Goal: Task Accomplishment & Management: Manage account settings

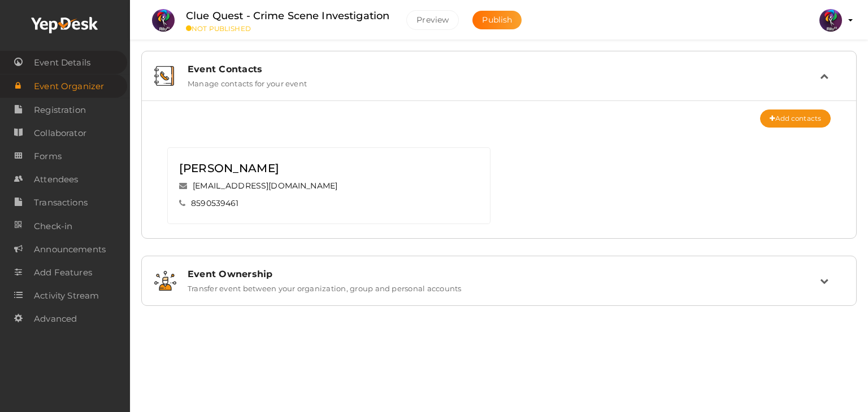
click at [68, 62] on span "Event Details" at bounding box center [62, 62] width 57 height 23
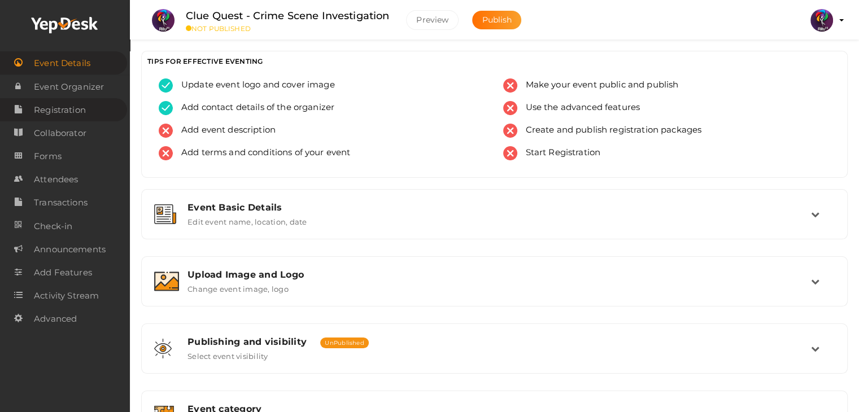
click at [68, 111] on span "Registration" at bounding box center [60, 110] width 52 height 23
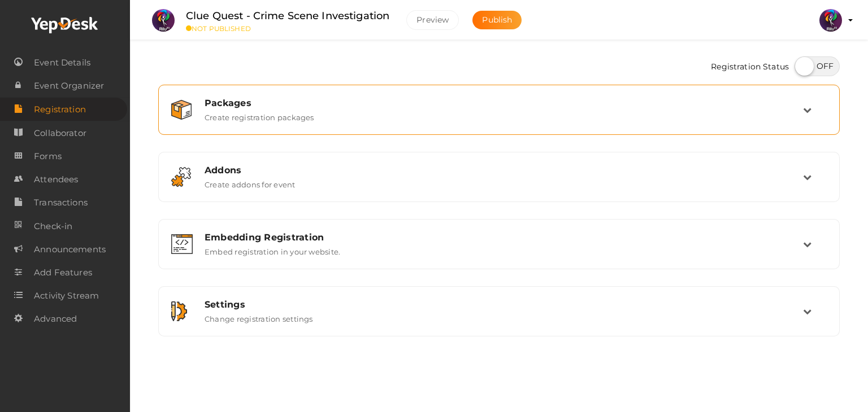
click at [815, 114] on td at bounding box center [815, 110] width 24 height 24
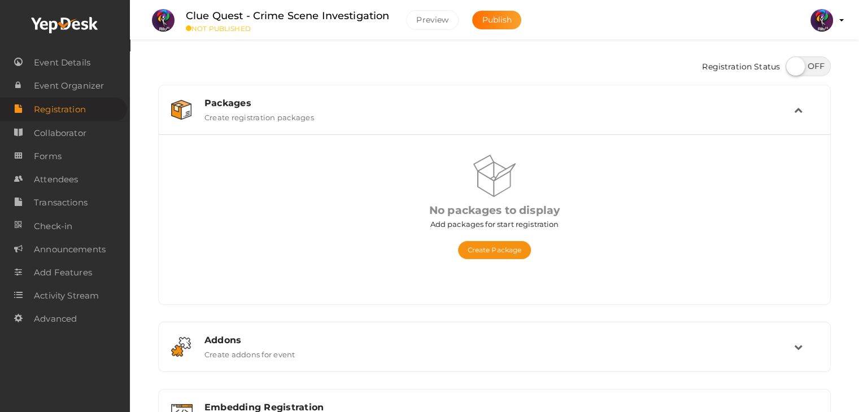
click at [809, 112] on td at bounding box center [806, 110] width 24 height 24
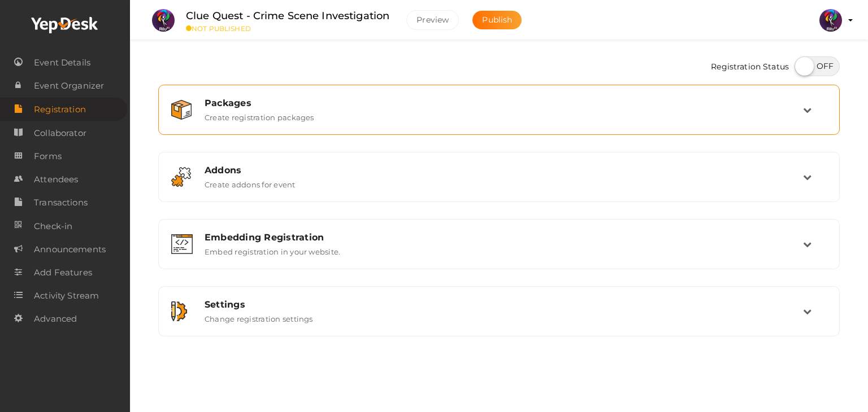
click at [807, 111] on icon at bounding box center [807, 110] width 8 height 8
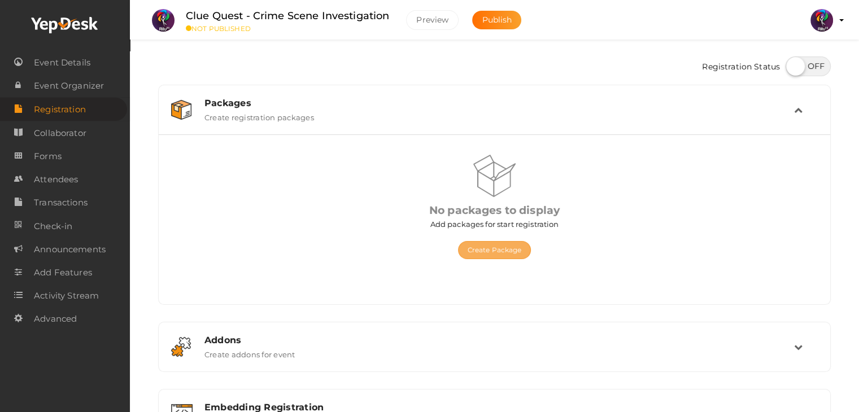
click at [500, 247] on button "Create Package" at bounding box center [494, 250] width 73 height 18
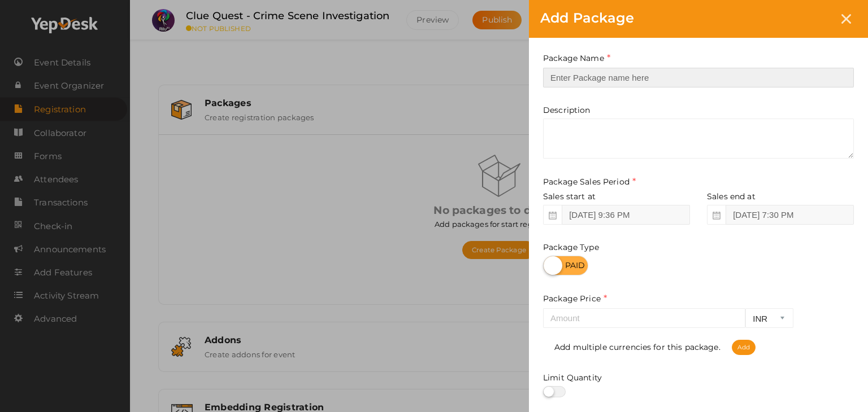
click at [580, 71] on input "text" at bounding box center [698, 78] width 311 height 20
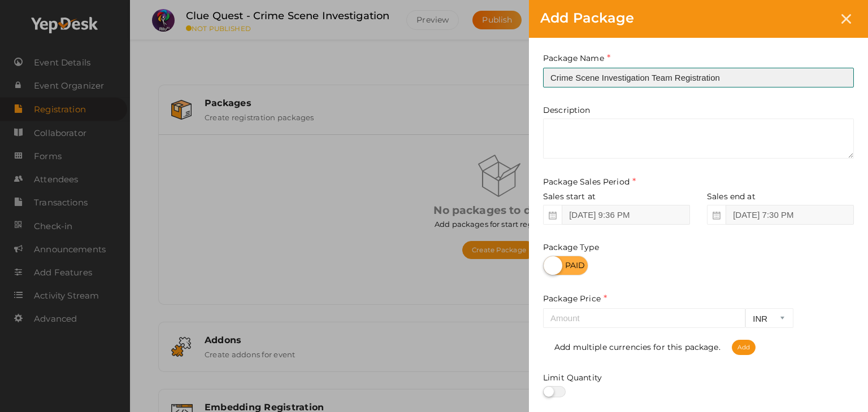
type input "Crime Scene Investigation Team Registration"
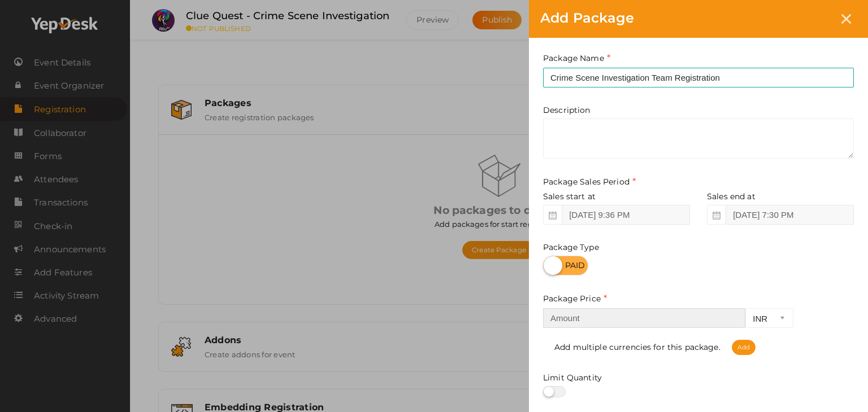
click at [618, 321] on input "number" at bounding box center [644, 318] width 202 height 20
type input "60"
click at [413, 168] on div "Add Package Package Name Crime Scene Investigation Team Registration This field…" at bounding box center [434, 206] width 868 height 412
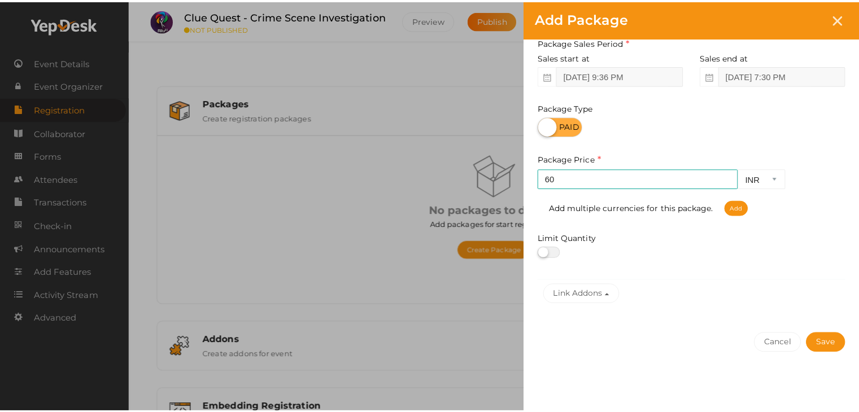
scroll to position [140, 0]
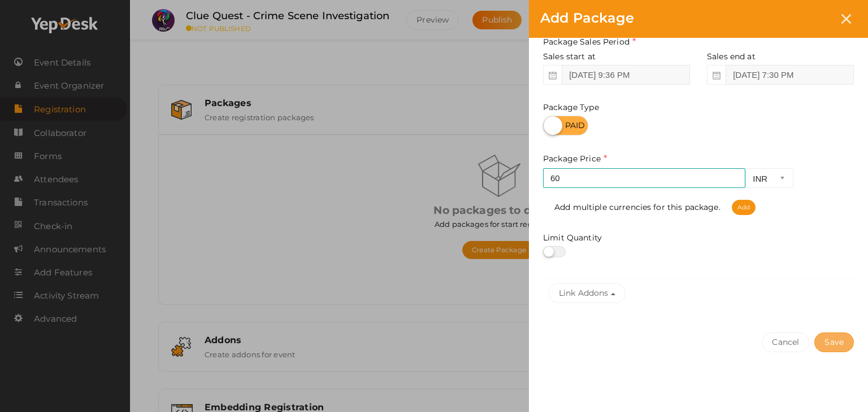
click at [833, 336] on button "Save" at bounding box center [834, 343] width 40 height 20
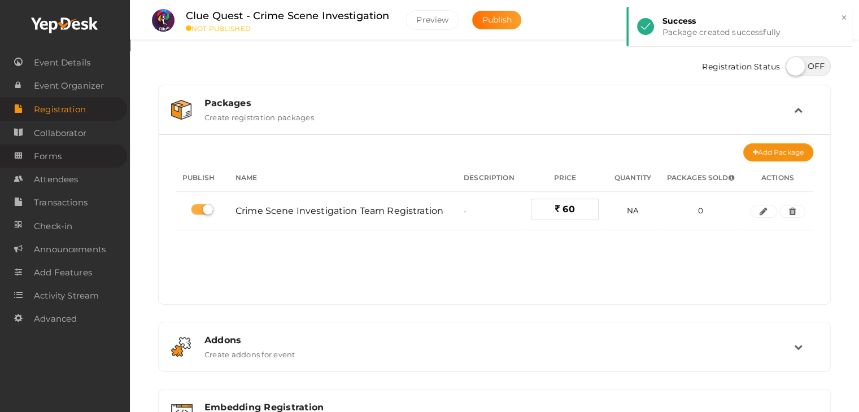
click at [61, 155] on link "Forms" at bounding box center [63, 156] width 127 height 23
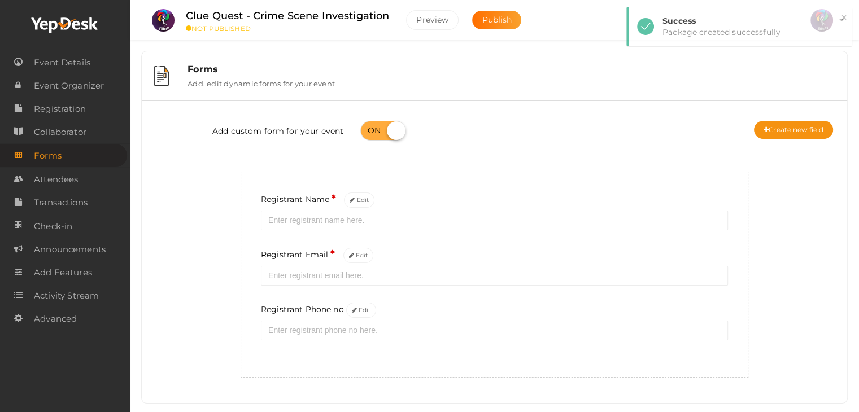
scroll to position [20, 0]
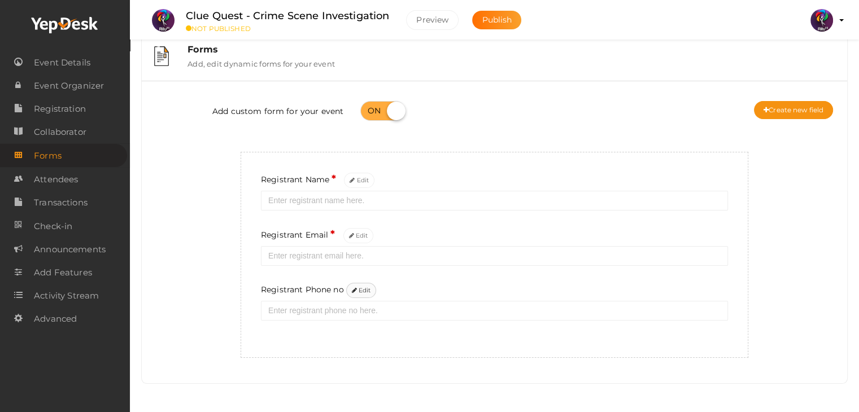
click at [363, 294] on button "Edit" at bounding box center [361, 290] width 31 height 15
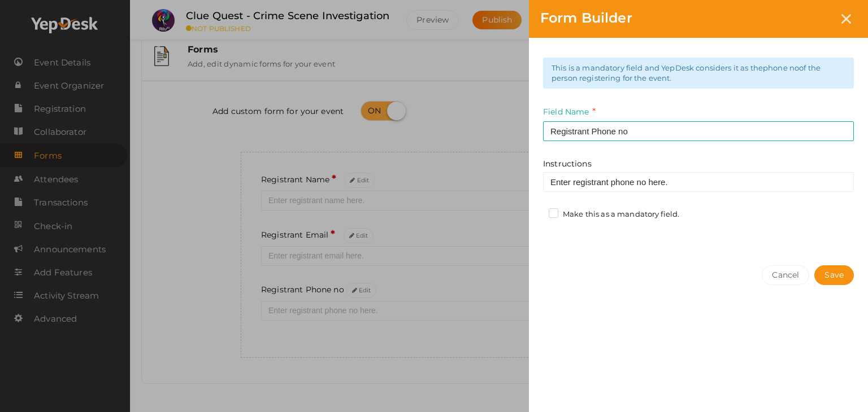
click at [554, 215] on label "Make this as a mandatory field." at bounding box center [614, 214] width 131 height 11
click at [537, 211] on input "Make this as a mandatory field." at bounding box center [537, 211] width 0 height 0
click at [834, 275] on button "Save" at bounding box center [834, 276] width 40 height 20
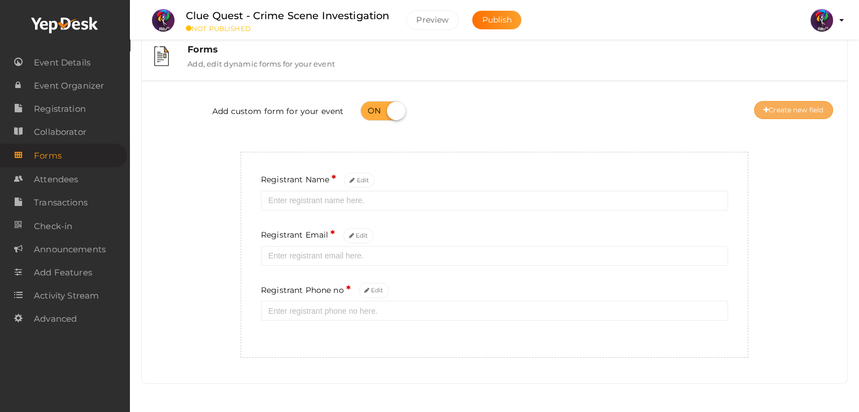
click at [811, 108] on button "Create new field" at bounding box center [793, 110] width 79 height 18
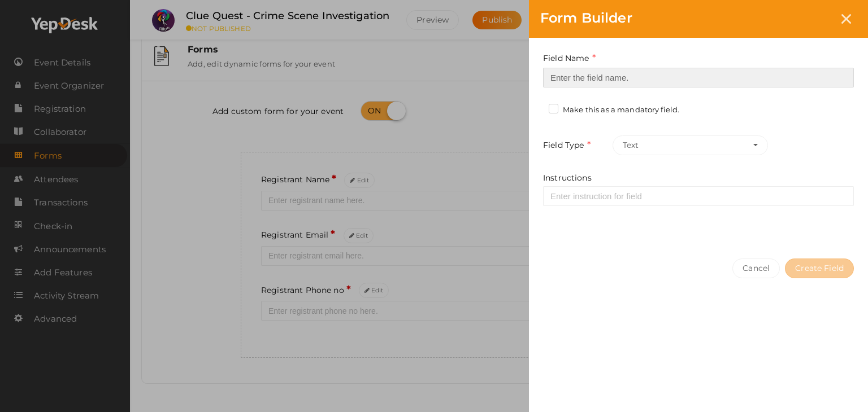
click at [612, 71] on input at bounding box center [698, 78] width 311 height 20
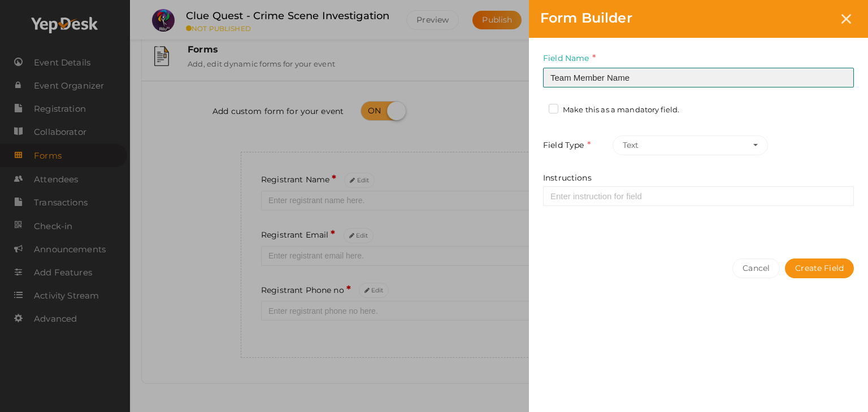
click at [605, 75] on input "Team Member Name" at bounding box center [698, 78] width 311 height 20
type input "Team Member 1 Name"
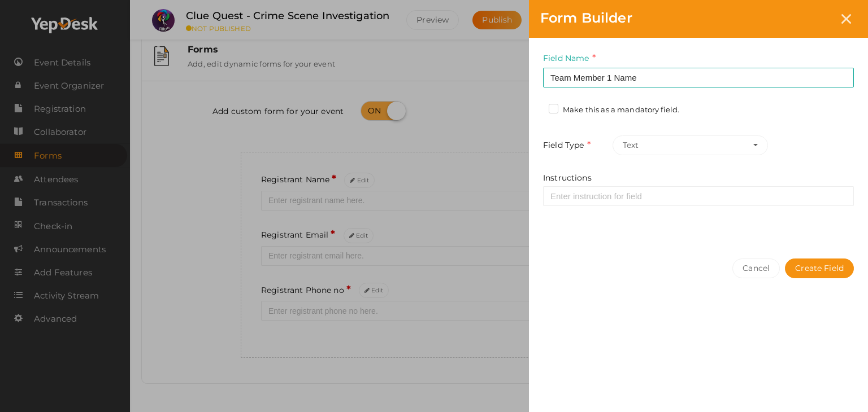
click at [554, 111] on label "Make this as a mandatory field." at bounding box center [614, 110] width 131 height 11
click at [537, 107] on input "Make this as a mandatory field." at bounding box center [537, 107] width 0 height 0
click at [798, 264] on button "Create Field" at bounding box center [819, 269] width 69 height 20
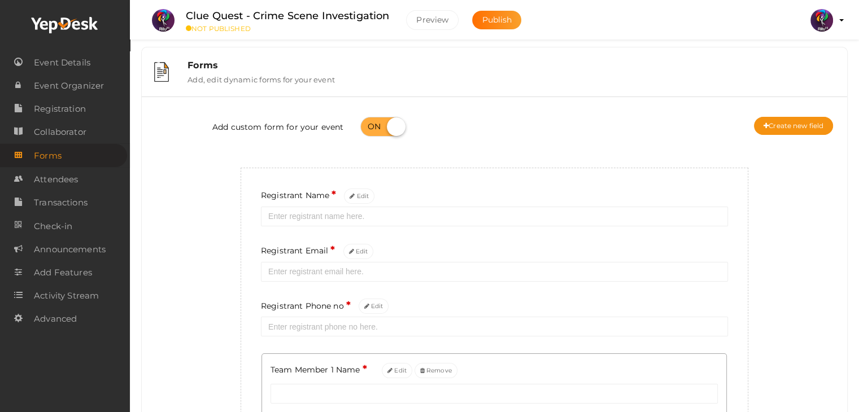
scroll to position [0, 0]
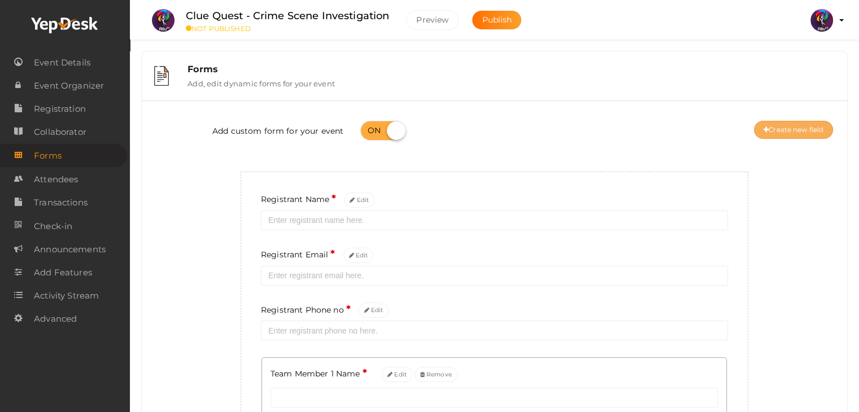
click at [781, 133] on button "Create new field" at bounding box center [793, 130] width 79 height 18
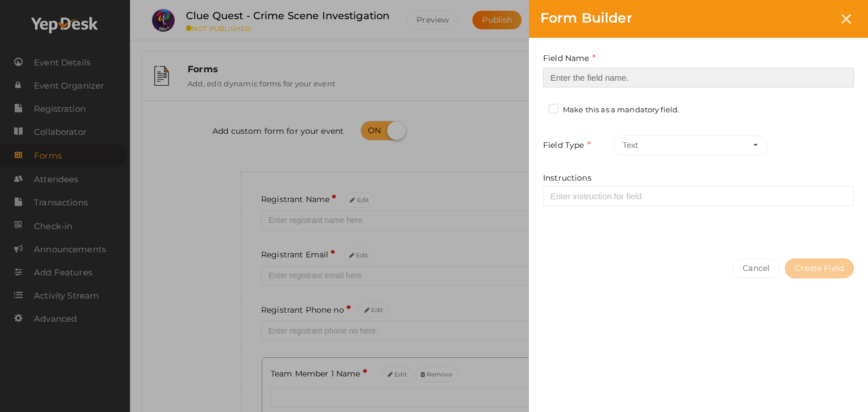
click at [583, 79] on input at bounding box center [698, 78] width 311 height 20
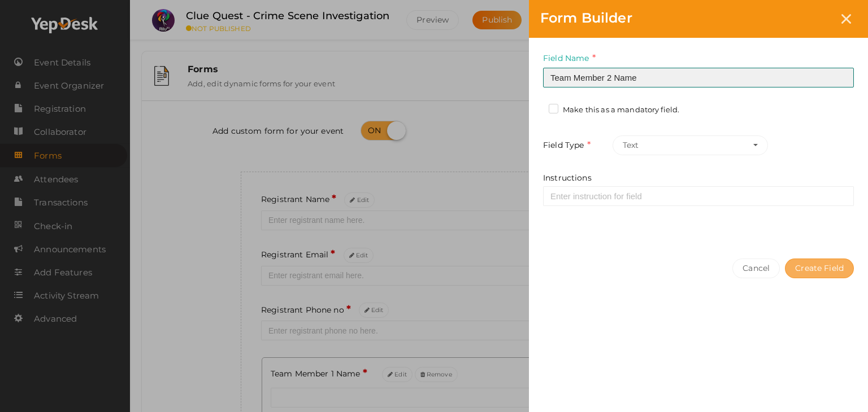
type input "Team Member 2 Name"
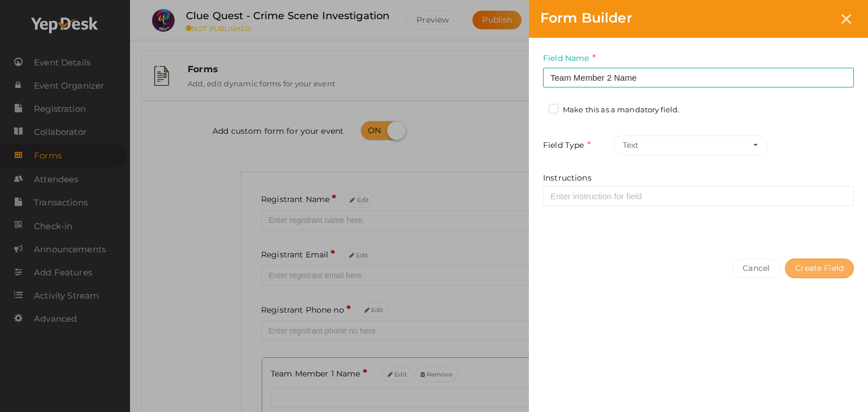
click at [835, 268] on button "Create Field" at bounding box center [819, 269] width 69 height 20
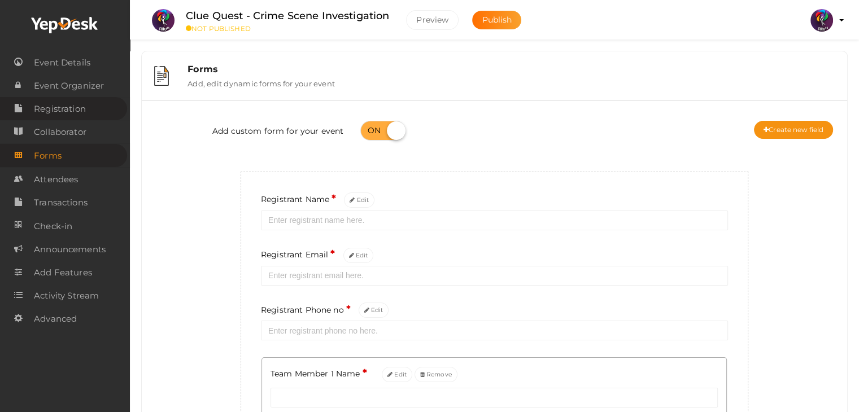
click at [75, 110] on span "Registration" at bounding box center [60, 109] width 52 height 23
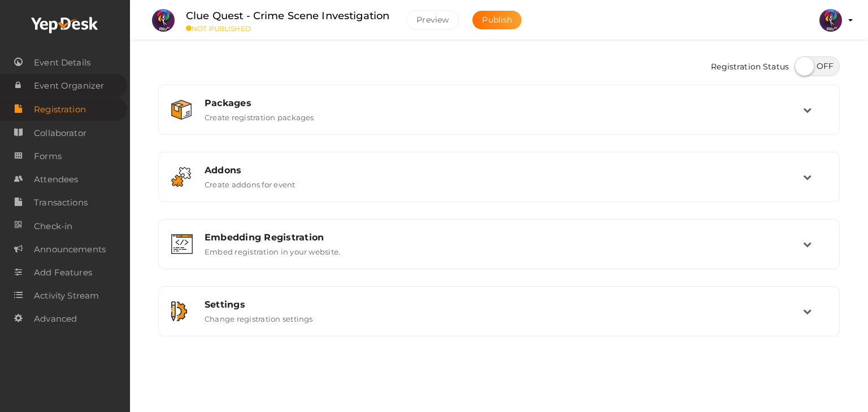
click at [81, 87] on span "Event Organizer" at bounding box center [69, 86] width 70 height 23
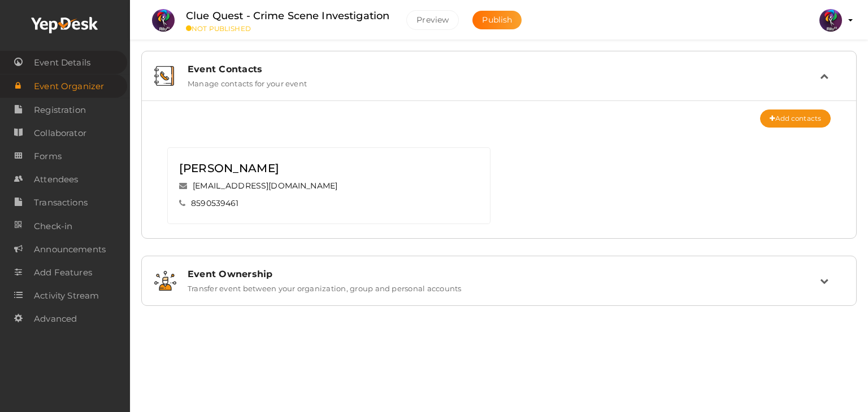
click at [86, 62] on span "Event Details" at bounding box center [62, 62] width 57 height 23
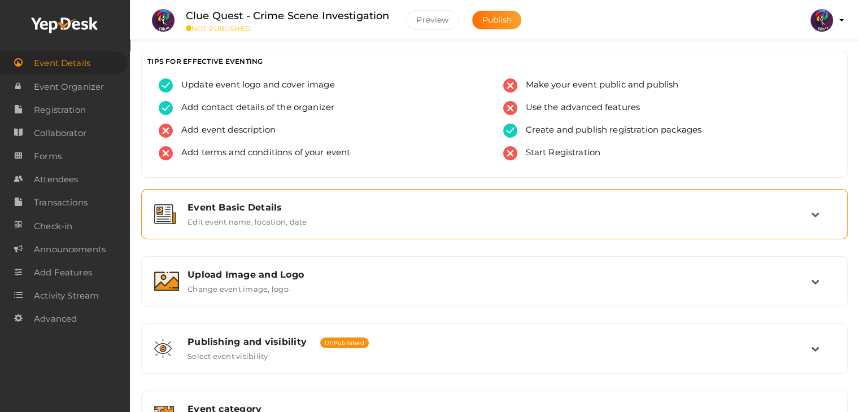
click at [299, 223] on label "Edit event name, location, date" at bounding box center [247, 220] width 119 height 14
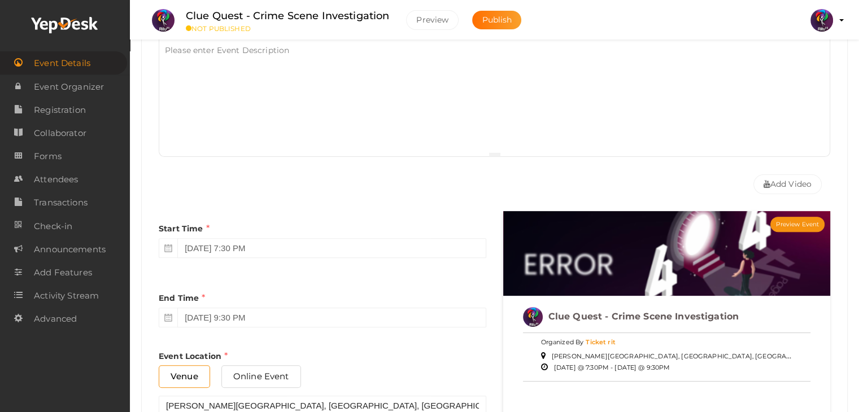
scroll to position [339, 0]
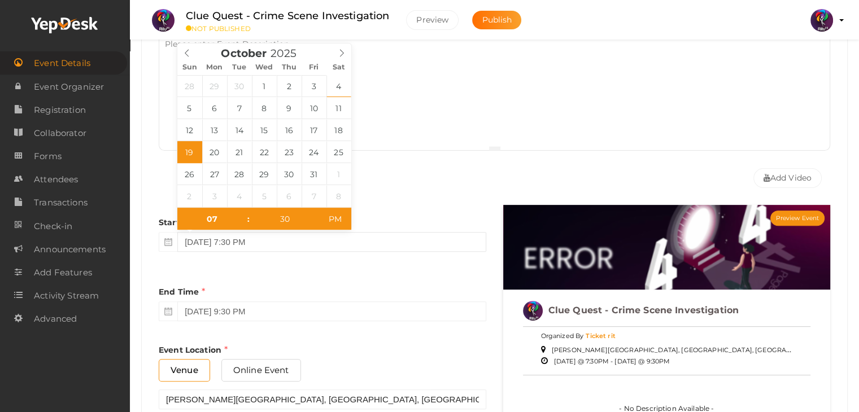
click at [298, 244] on input "October 19, 2025 7:30 PM" at bounding box center [331, 242] width 308 height 20
type input "October 19, 2025 7:30 AM"
click at [332, 216] on span "AM" at bounding box center [335, 219] width 31 height 23
click at [366, 205] on div "Start Time October 19, 2025 7:30 AM" at bounding box center [323, 231] width 328 height 53
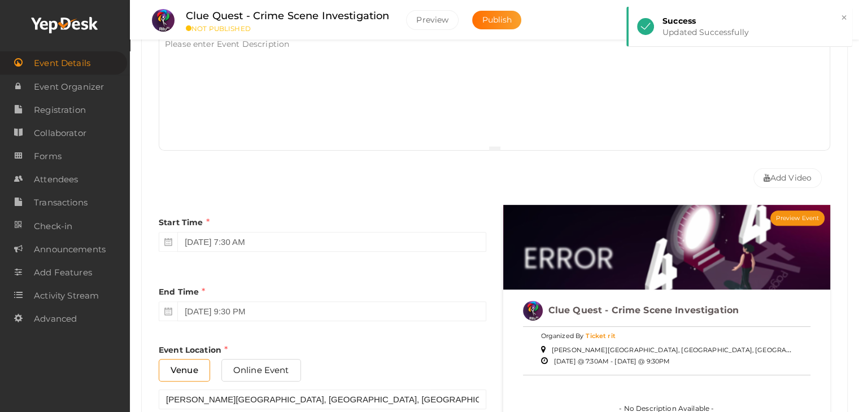
click at [108, 67] on link "Event Details" at bounding box center [63, 62] width 127 height 23
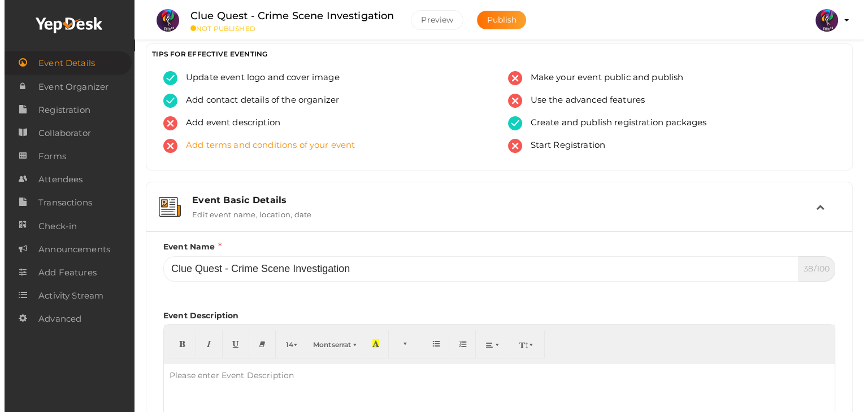
scroll to position [0, 0]
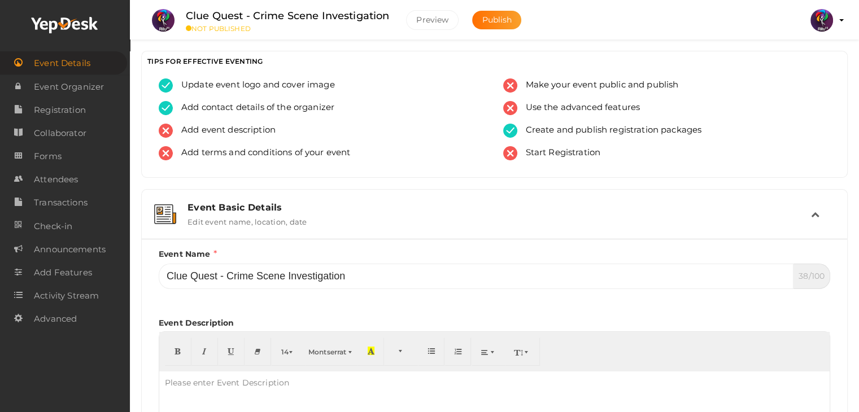
click at [343, 215] on div "Event Basic Details Edit event name, location, date" at bounding box center [495, 214] width 632 height 24
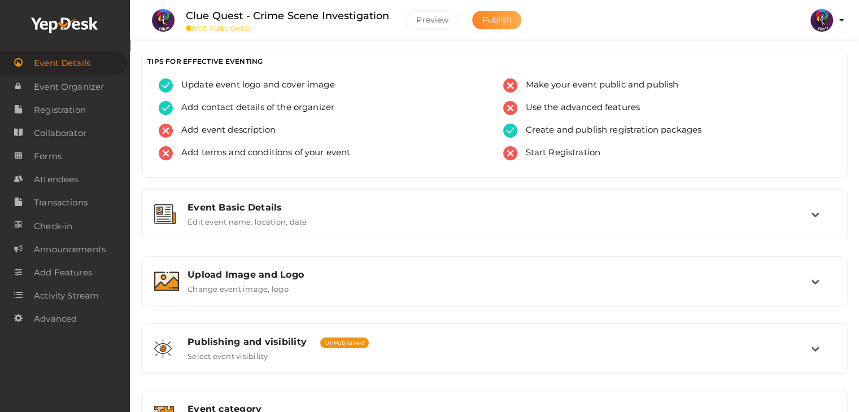
click at [507, 19] on span "Publish" at bounding box center [497, 20] width 30 height 10
drag, startPoint x: 94, startPoint y: 116, endPoint x: 111, endPoint y: 116, distance: 17.0
click at [94, 116] on link "Registration" at bounding box center [63, 109] width 127 height 23
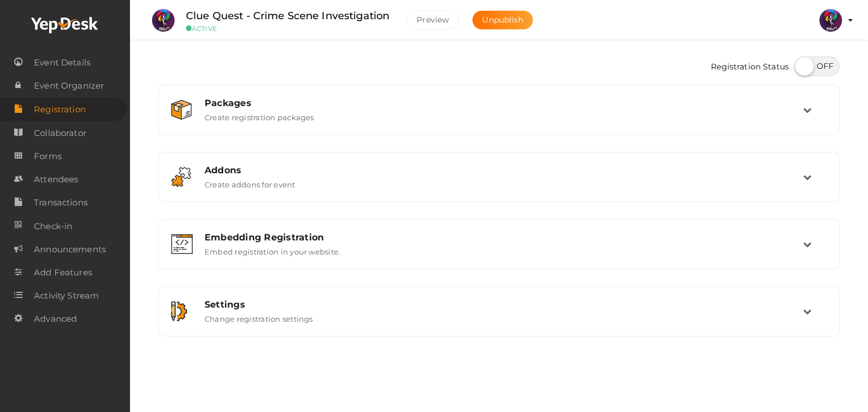
click at [811, 72] on label at bounding box center [816, 67] width 45 height 20
click at [802, 66] on input "checkbox" at bounding box center [797, 62] width 7 height 7
checkbox input "true"
click at [75, 84] on span "Event Organizer" at bounding box center [69, 86] width 70 height 23
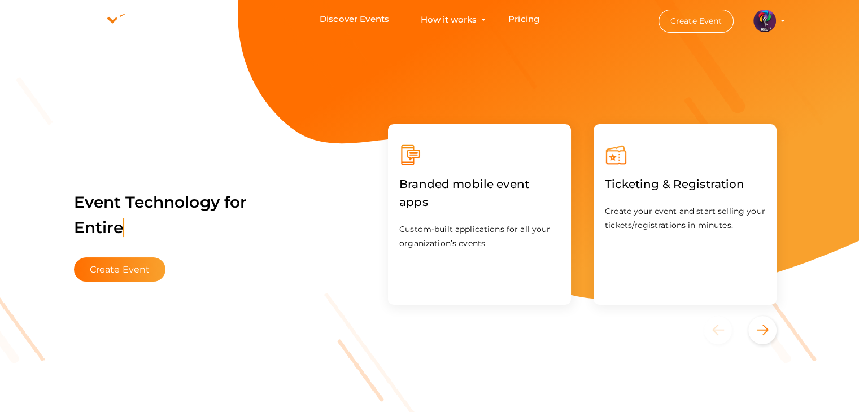
click at [712, 23] on button "Create Event" at bounding box center [697, 21] width 76 height 23
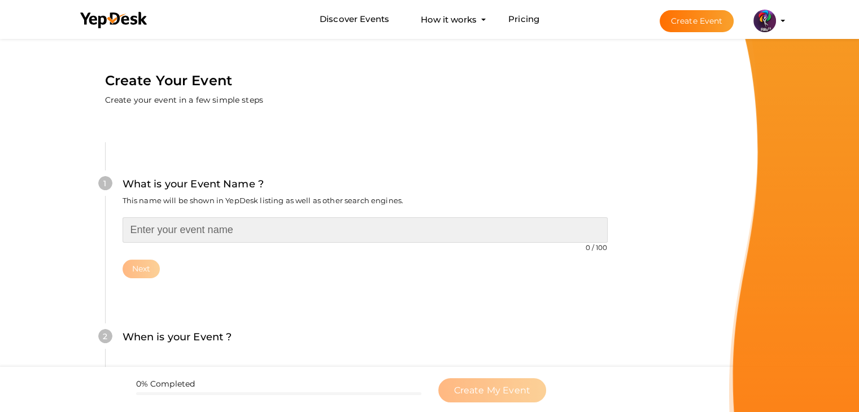
click at [223, 233] on input "text" at bounding box center [365, 230] width 485 height 25
type input "Star of RITU"
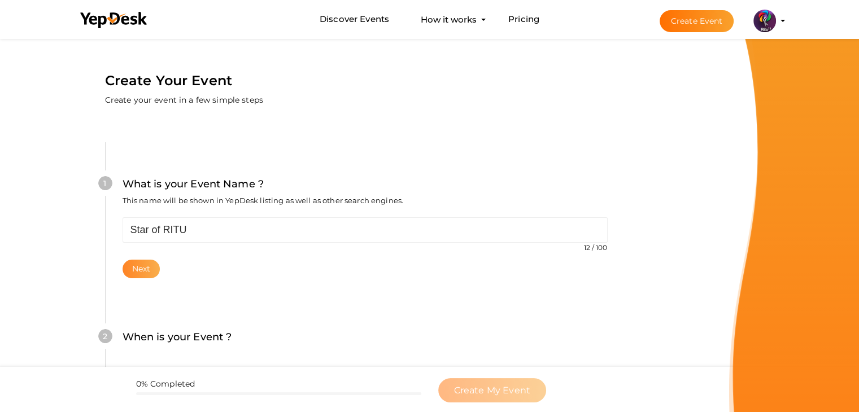
click at [158, 272] on button "Next" at bounding box center [142, 269] width 38 height 19
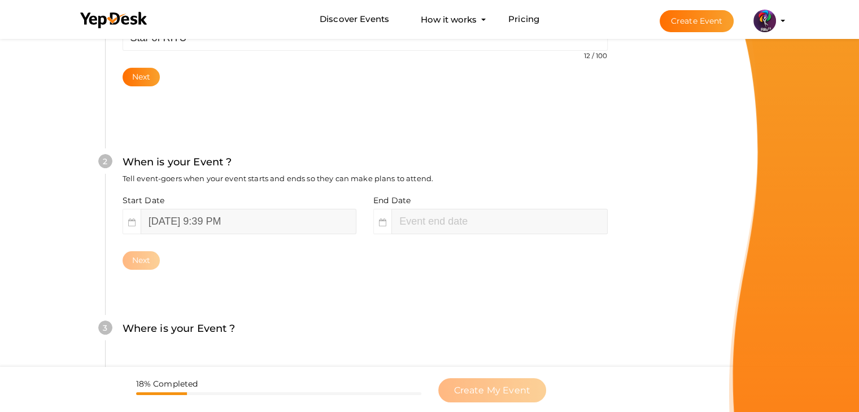
scroll to position [232, 0]
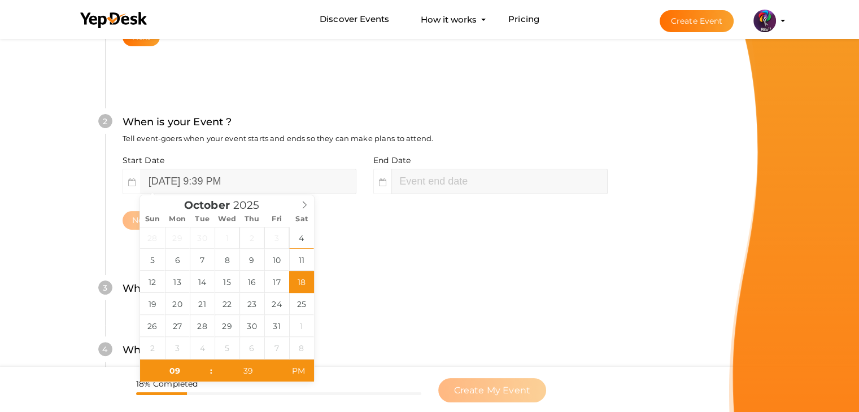
drag, startPoint x: 296, startPoint y: 281, endPoint x: 306, endPoint y: 283, distance: 9.8
type input "[DATE] 9:39 AM"
click at [306, 366] on span "AM" at bounding box center [298, 371] width 31 height 23
type input "11"
type input "39"
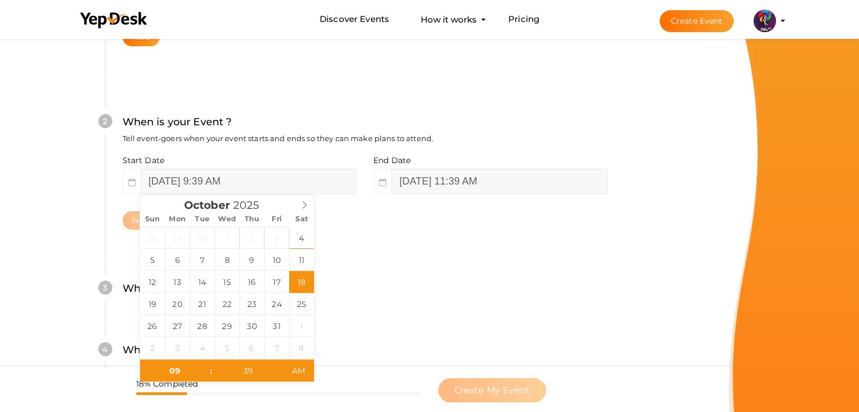
drag, startPoint x: 486, startPoint y: 210, endPoint x: 466, endPoint y: 195, distance: 25.4
click at [468, 197] on div "Start Date [DATE] 9:39 AM End Date [DATE] 11:39 AM Next" at bounding box center [365, 192] width 485 height 75
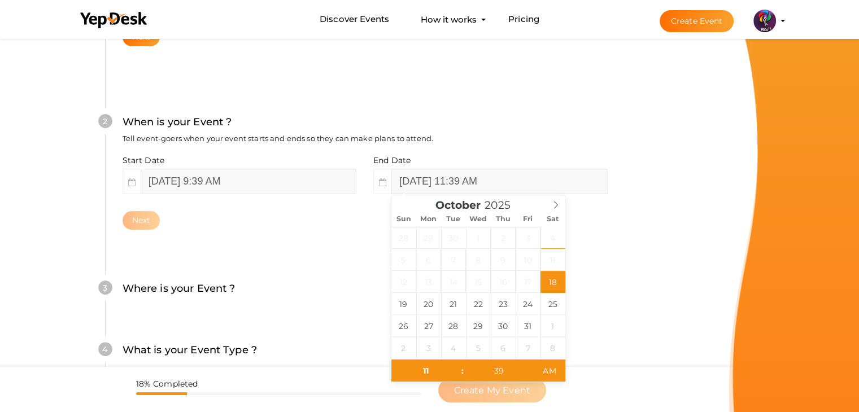
drag, startPoint x: 268, startPoint y: 233, endPoint x: 389, endPoint y: 179, distance: 132.8
click at [269, 233] on div "2 When is your Event ? Tell event-goers when your event starts and ends so they…" at bounding box center [365, 172] width 520 height 184
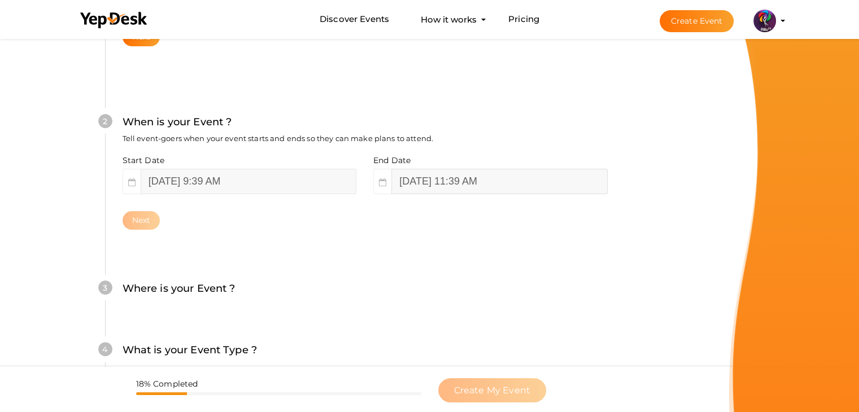
click at [467, 179] on input "[DATE] 11:39 AM" at bounding box center [500, 181] width 216 height 25
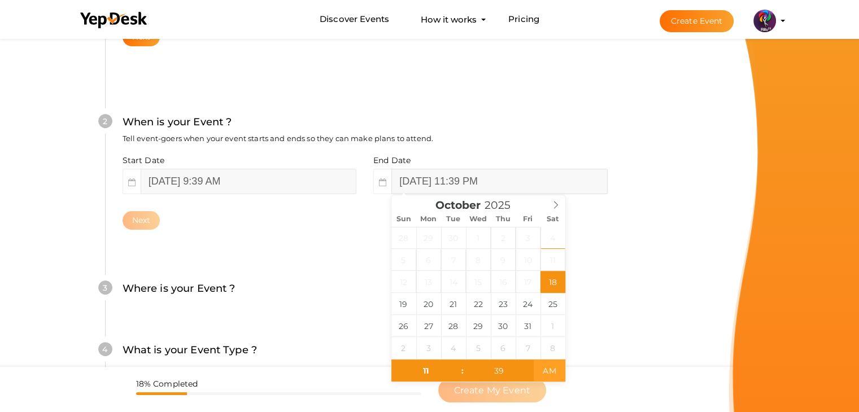
click at [547, 367] on span "AM" at bounding box center [549, 371] width 31 height 23
type input "[DATE] 11:39 AM"
click at [552, 371] on span "PM" at bounding box center [549, 371] width 31 height 23
click at [592, 328] on div "4 What is your Event Type ? Choose the right event type. Registration Ticketing…" at bounding box center [365, 356] width 520 height 62
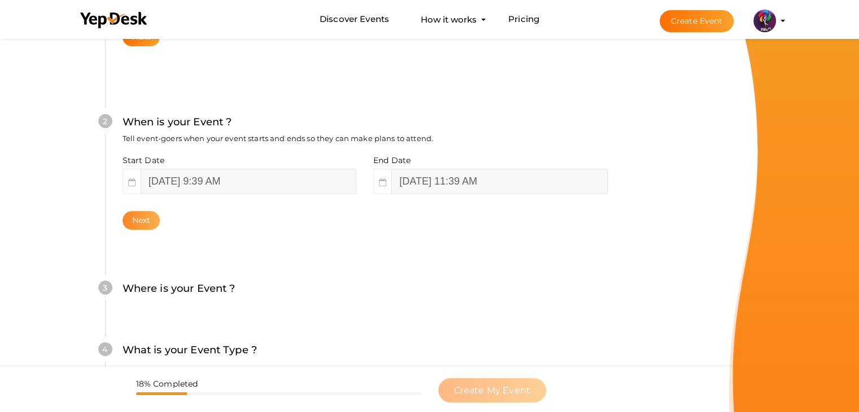
click at [135, 224] on button "Next" at bounding box center [142, 220] width 38 height 19
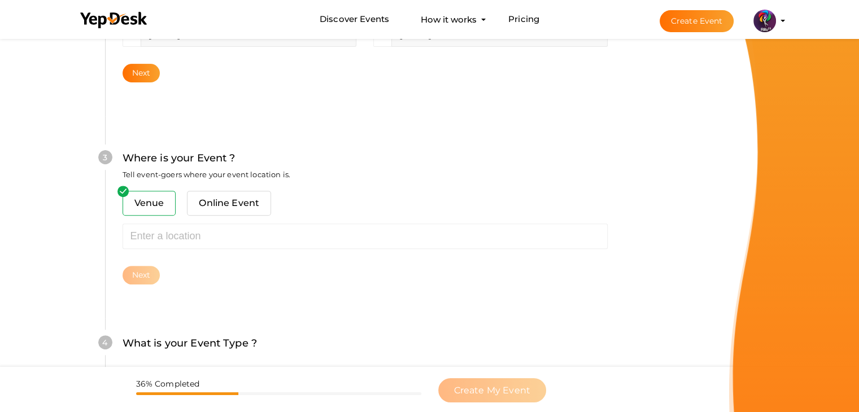
scroll to position [416, 0]
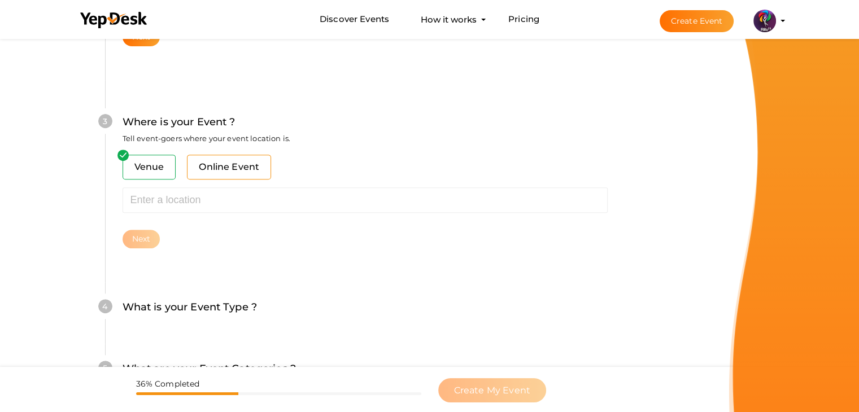
click at [207, 173] on span "Online Event" at bounding box center [229, 167] width 84 height 25
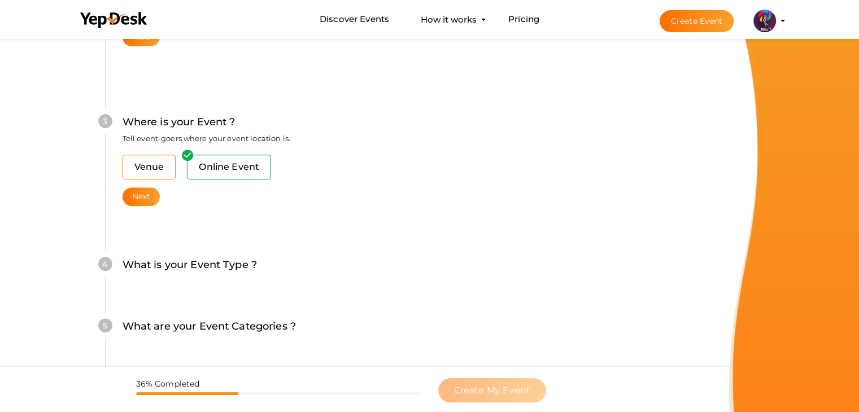
click at [157, 170] on span "Venue" at bounding box center [150, 167] width 54 height 25
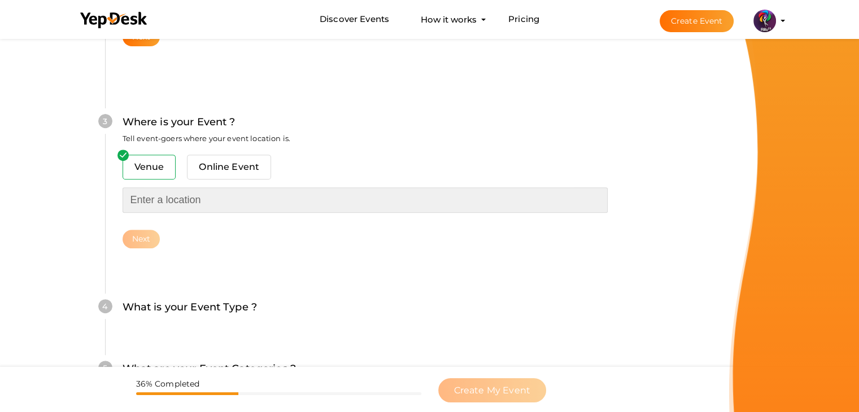
click at [179, 193] on input "text" at bounding box center [365, 200] width 485 height 25
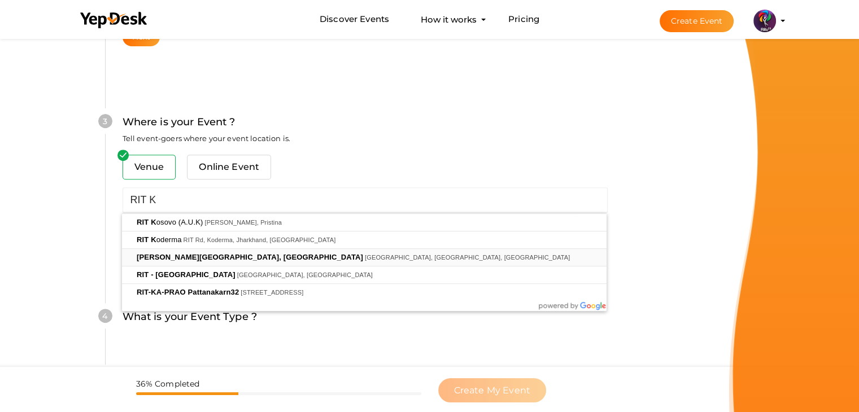
type input "[PERSON_NAME][GEOGRAPHIC_DATA], [GEOGRAPHIC_DATA], [GEOGRAPHIC_DATA], [GEOGRAPH…"
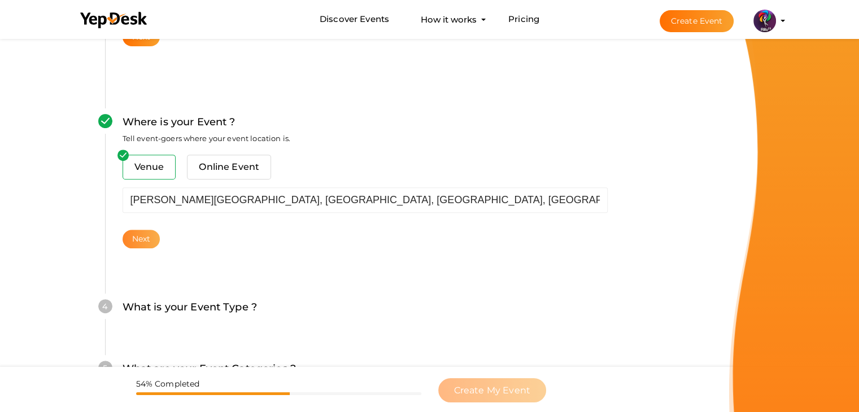
click at [138, 245] on button "Next" at bounding box center [142, 239] width 38 height 19
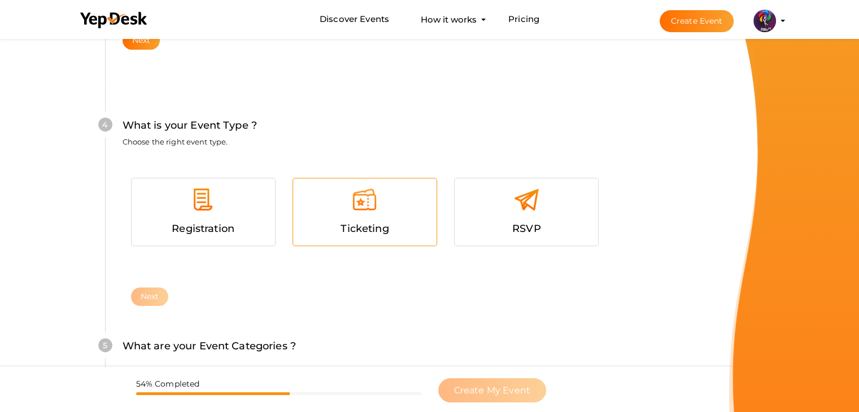
scroll to position [618, 0]
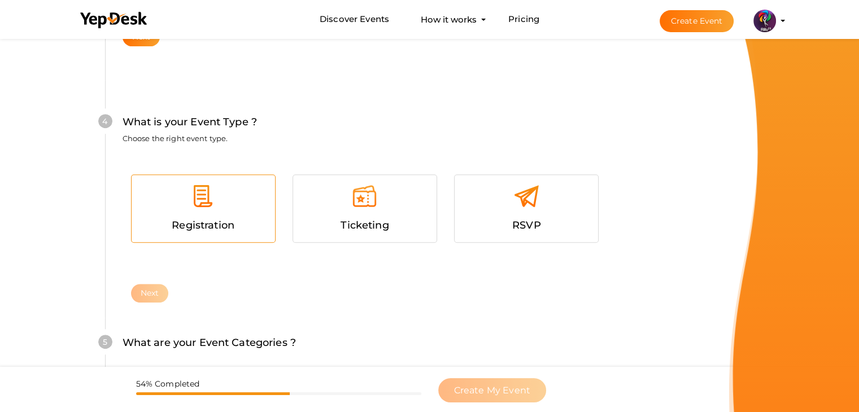
click at [210, 199] on img at bounding box center [202, 196] width 25 height 25
click at [161, 290] on button "Next" at bounding box center [150, 293] width 38 height 19
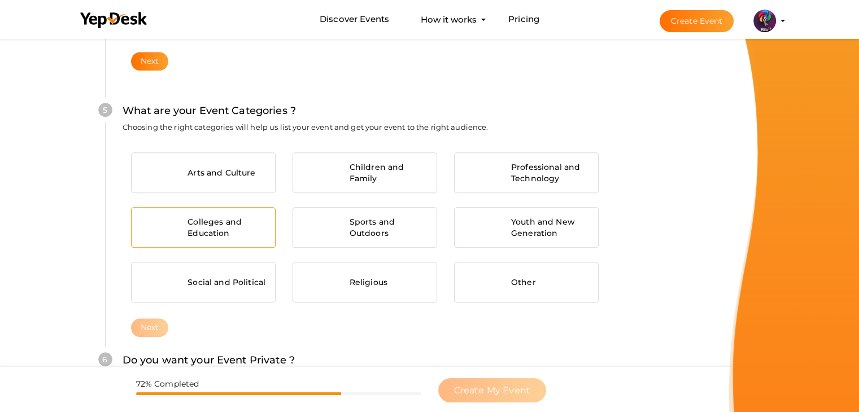
scroll to position [855, 0]
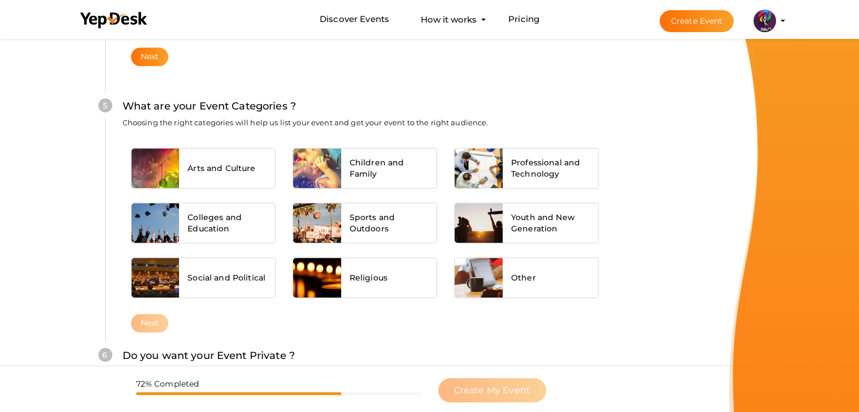
click at [241, 168] on span "Arts and Culture" at bounding box center [222, 168] width 68 height 11
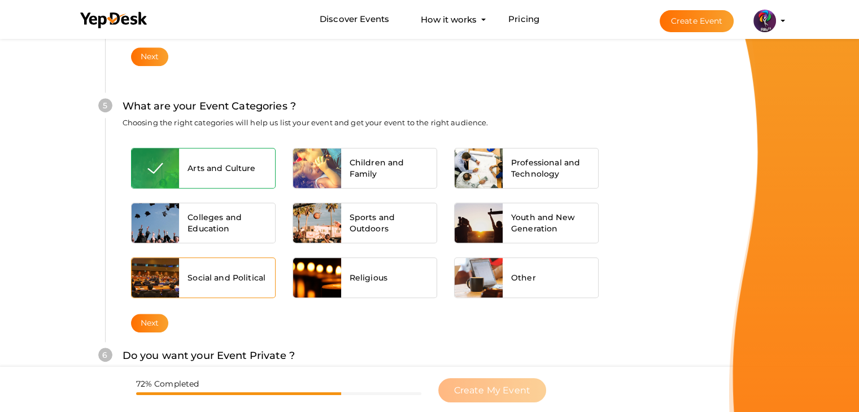
drag, startPoint x: 201, startPoint y: 255, endPoint x: 206, endPoint y: 229, distance: 27.2
click at [201, 255] on div "Social and Political" at bounding box center [204, 277] width 162 height 44
click at [206, 229] on span "Colleges and Education" at bounding box center [227, 223] width 79 height 23
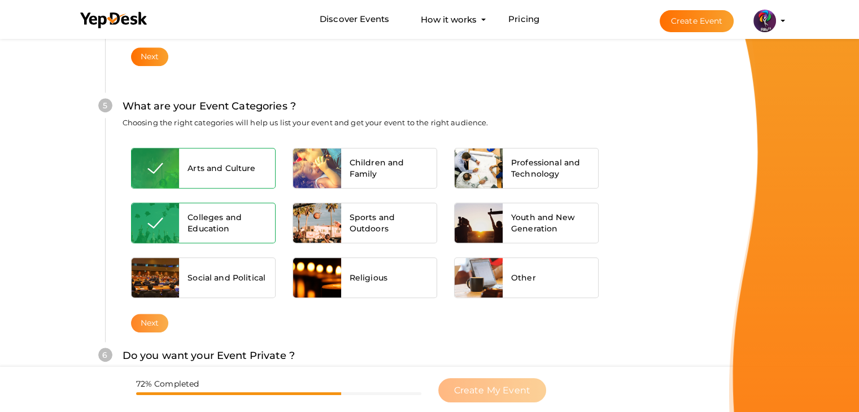
click at [163, 324] on button "Next" at bounding box center [150, 323] width 38 height 19
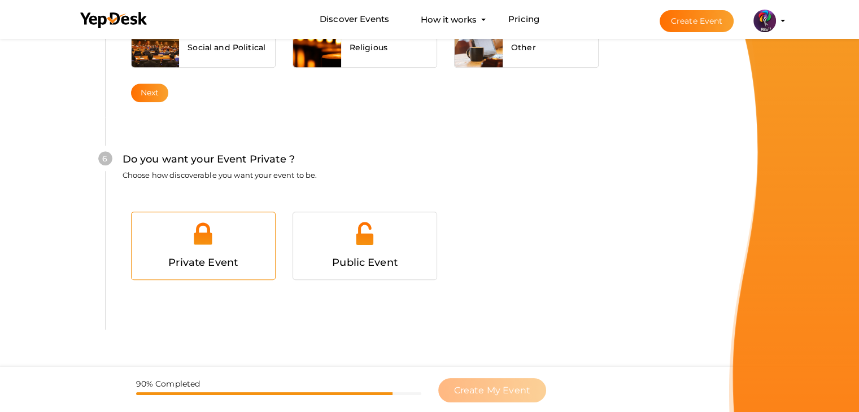
scroll to position [1103, 0]
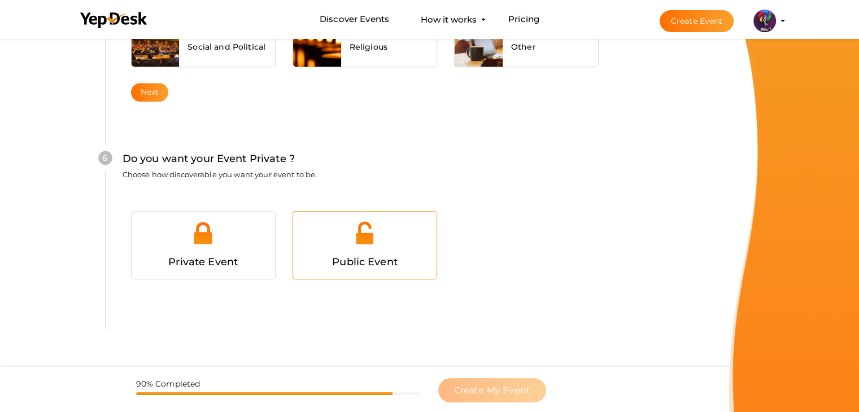
click at [410, 254] on div "Public Event" at bounding box center [365, 262] width 127 height 16
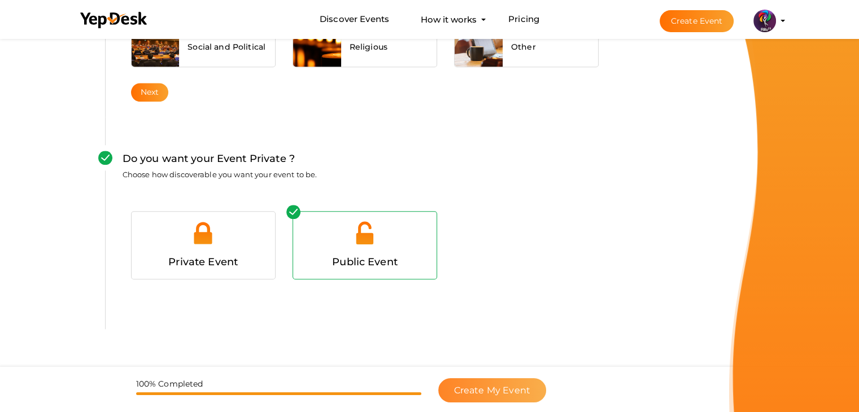
click at [516, 398] on button "Create My Event" at bounding box center [492, 391] width 108 height 24
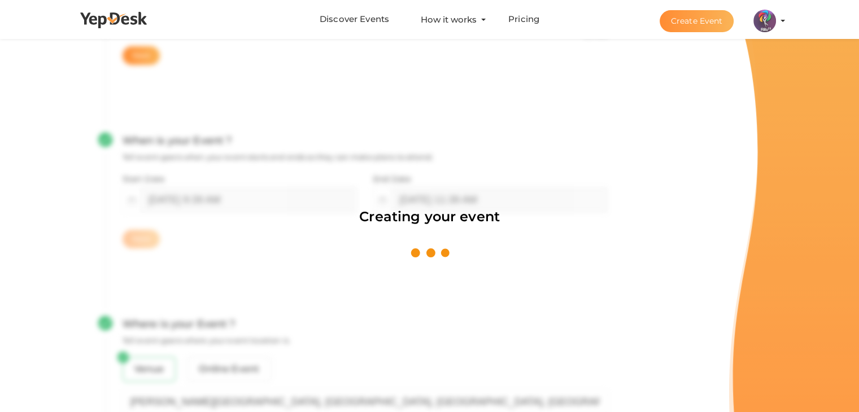
scroll to position [170, 0]
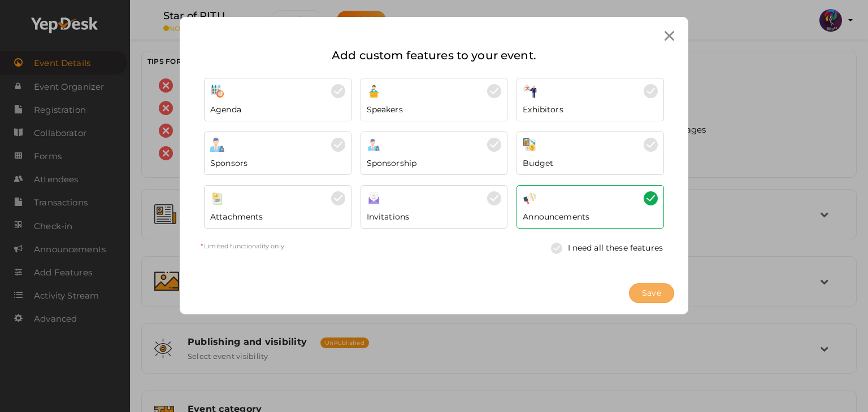
click at [640, 295] on button "Save" at bounding box center [651, 294] width 45 height 20
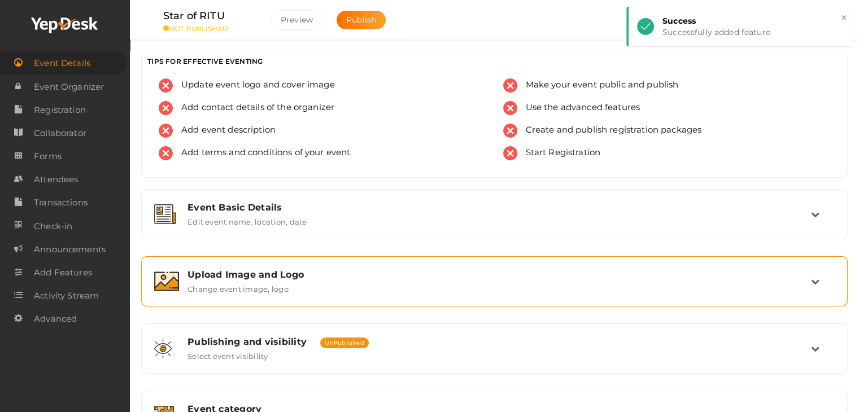
click at [306, 281] on div "Upload Image and Logo Change event image, logo" at bounding box center [495, 282] width 632 height 24
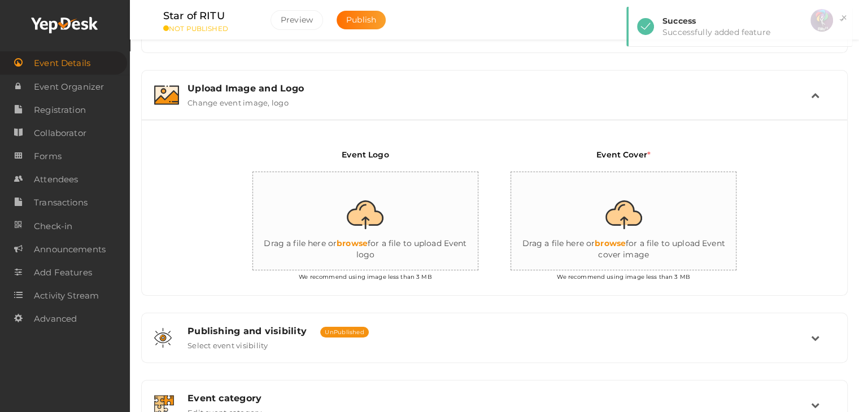
scroll to position [226, 0]
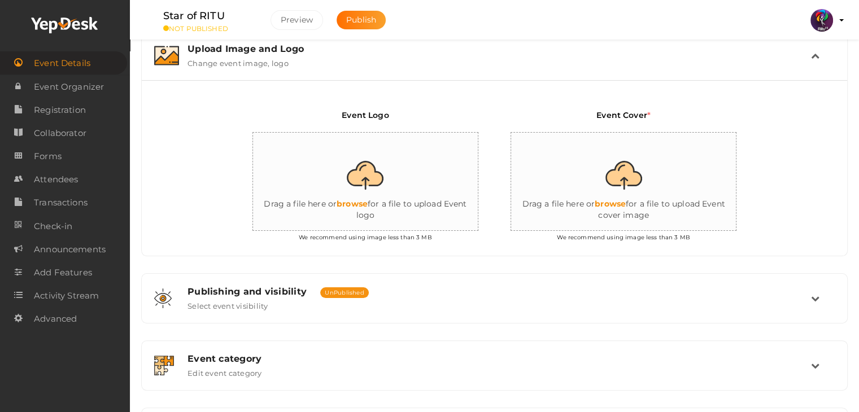
click at [362, 208] on input "file" at bounding box center [366, 182] width 226 height 99
type input "C:\fakepath\logo yepdesk.png"
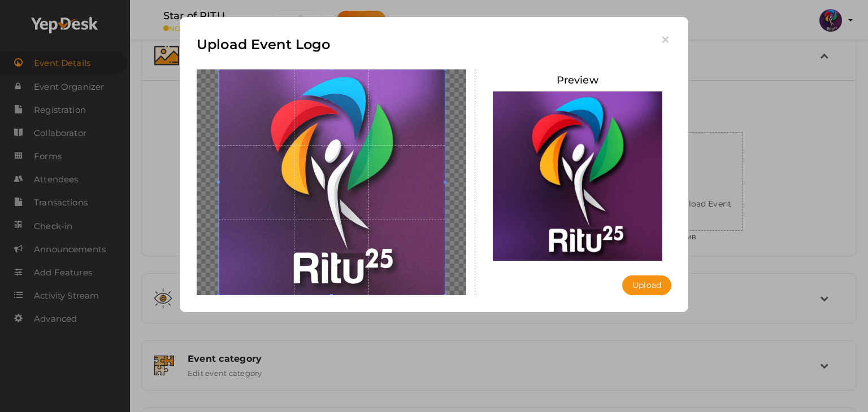
click at [653, 279] on button "Upload" at bounding box center [646, 286] width 49 height 20
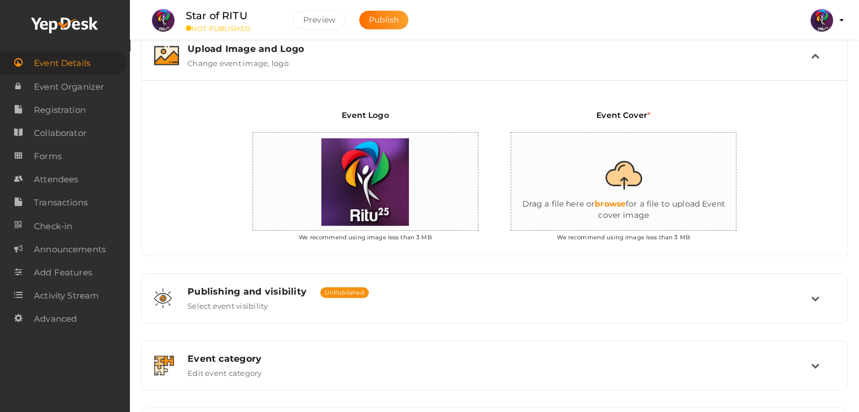
click at [645, 190] on input "file" at bounding box center [624, 182] width 226 height 99
type input "C:\fakepath\404 GLOW.png"
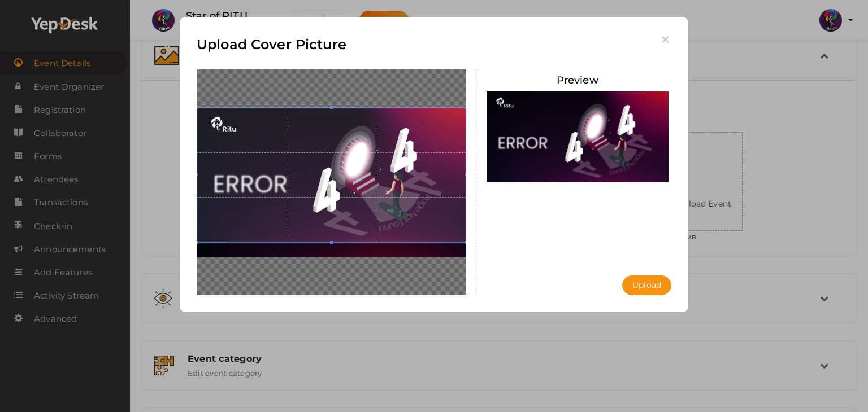
drag, startPoint x: 344, startPoint y: 182, endPoint x: 441, endPoint y: 190, distance: 97.5
click at [350, 154] on span at bounding box center [332, 175] width 270 height 135
click at [639, 285] on button "Upload" at bounding box center [646, 286] width 49 height 20
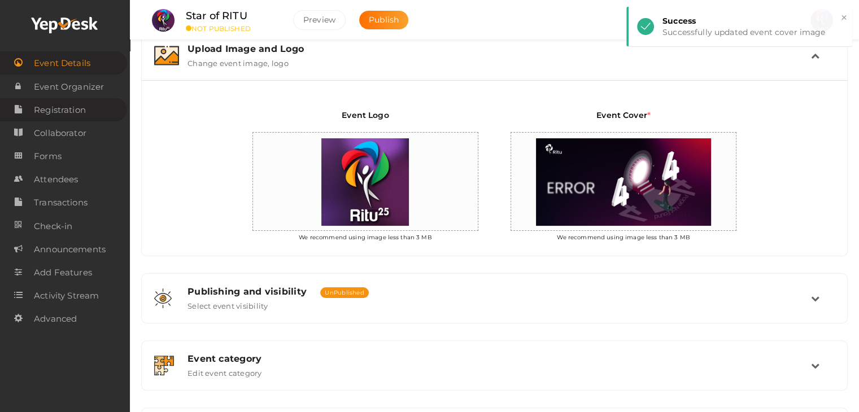
click at [89, 109] on link "Registration" at bounding box center [63, 109] width 127 height 23
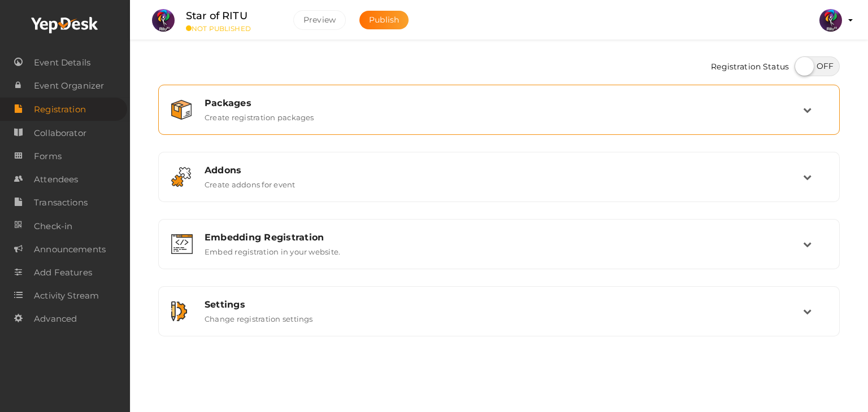
drag, startPoint x: 398, startPoint y: 134, endPoint x: 402, endPoint y: 127, distance: 7.8
click at [401, 132] on div "Packages Create registration packages" at bounding box center [498, 110] width 681 height 50
click at [411, 120] on div "Packages Create registration packages" at bounding box center [499, 110] width 607 height 24
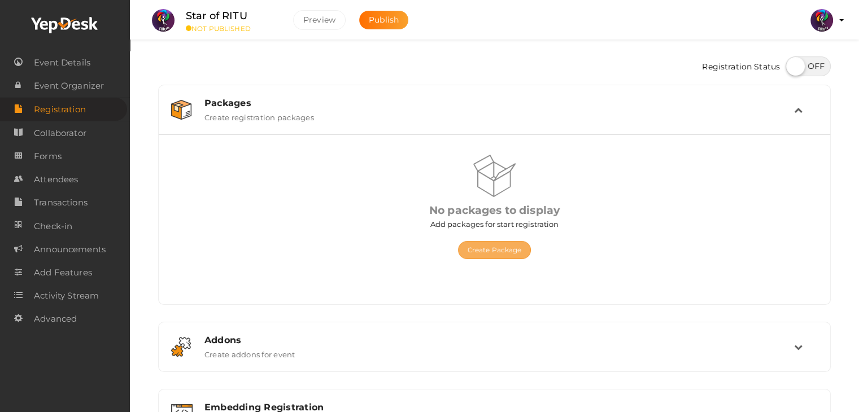
click at [515, 242] on button "Create Package" at bounding box center [494, 250] width 73 height 18
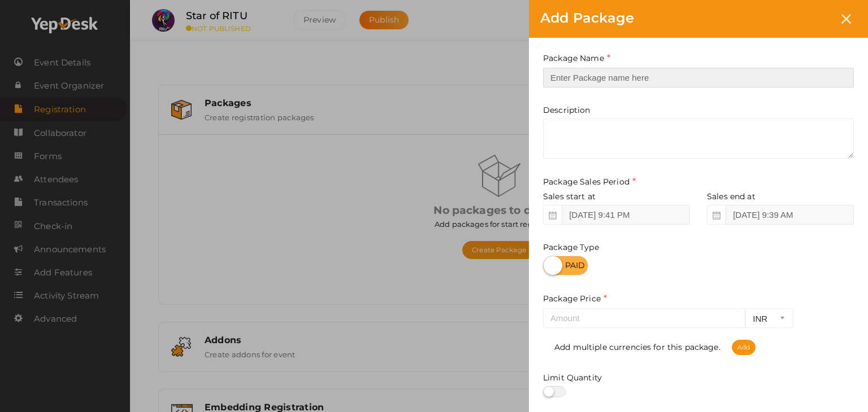
click at [617, 84] on input "text" at bounding box center [698, 78] width 311 height 20
type input "Star of RITU Registration"
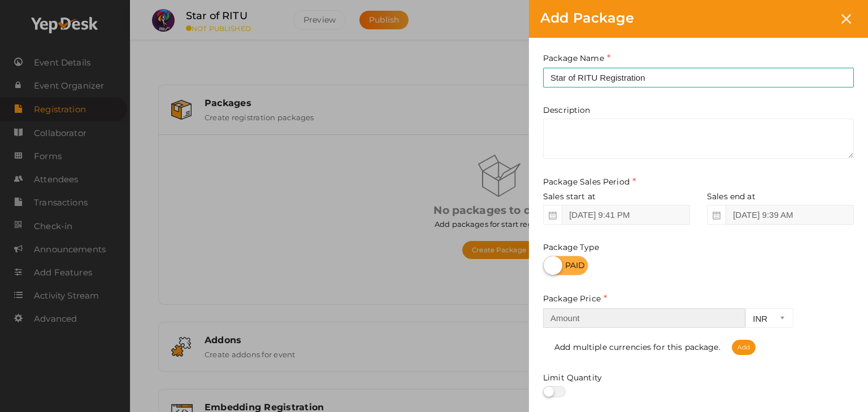
click at [610, 326] on input "number" at bounding box center [644, 318] width 202 height 20
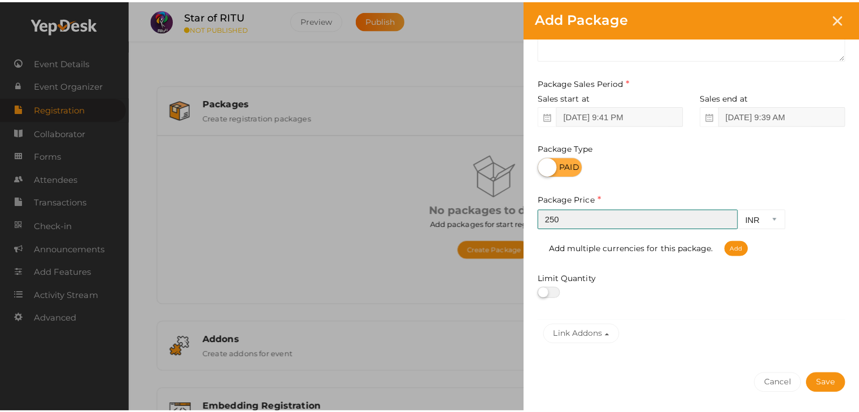
scroll to position [140, 0]
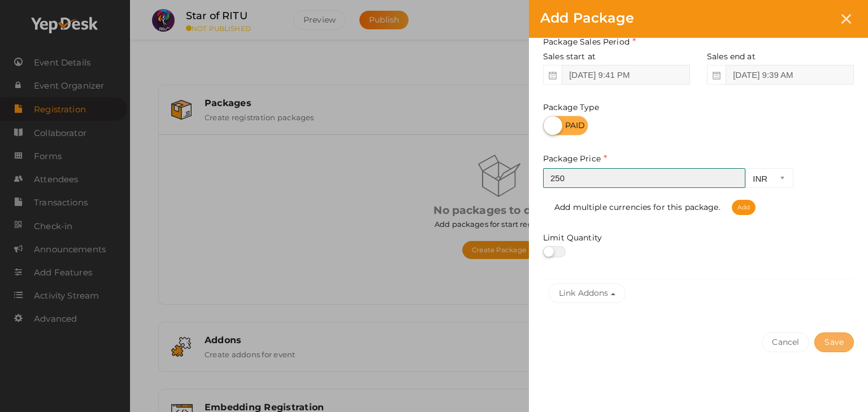
type input "250"
click at [838, 343] on button "Save" at bounding box center [834, 343] width 40 height 20
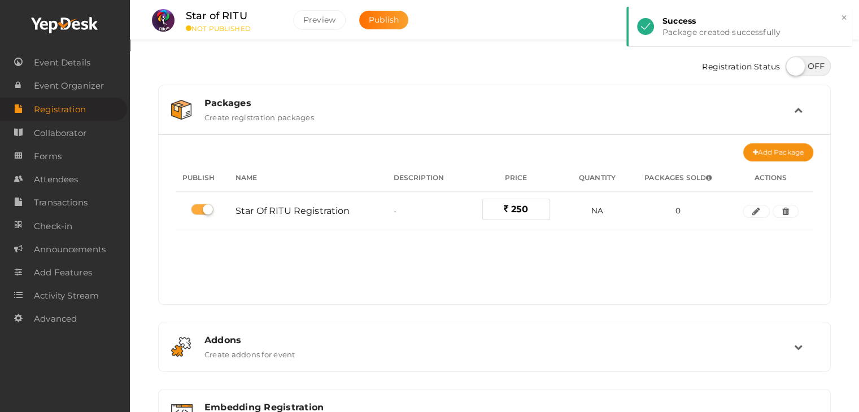
click at [785, 71] on div at bounding box center [805, 68] width 51 height 23
click at [790, 68] on label at bounding box center [808, 67] width 45 height 20
click at [790, 66] on input "checkbox" at bounding box center [789, 62] width 7 height 7
checkbox input "true"
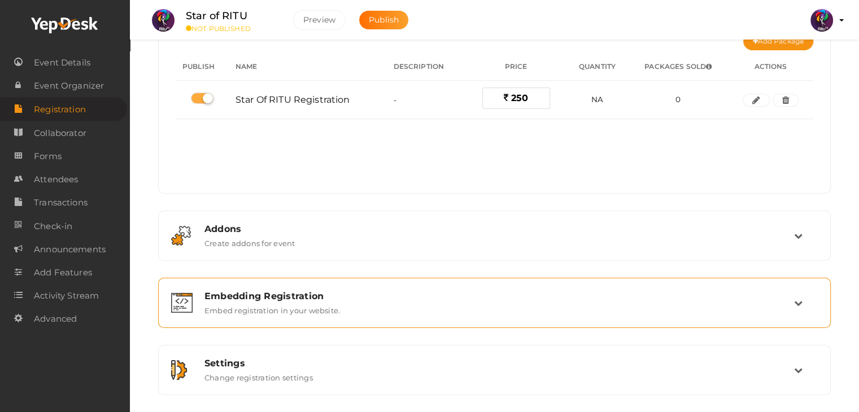
scroll to position [113, 0]
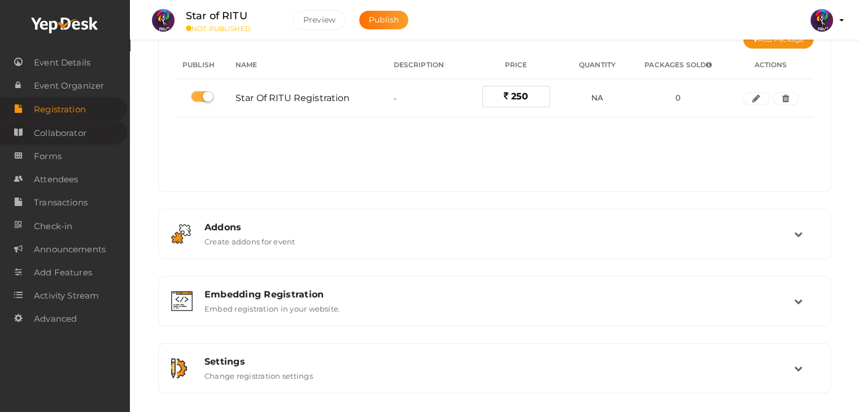
click at [84, 143] on span "Collaborator" at bounding box center [60, 133] width 53 height 23
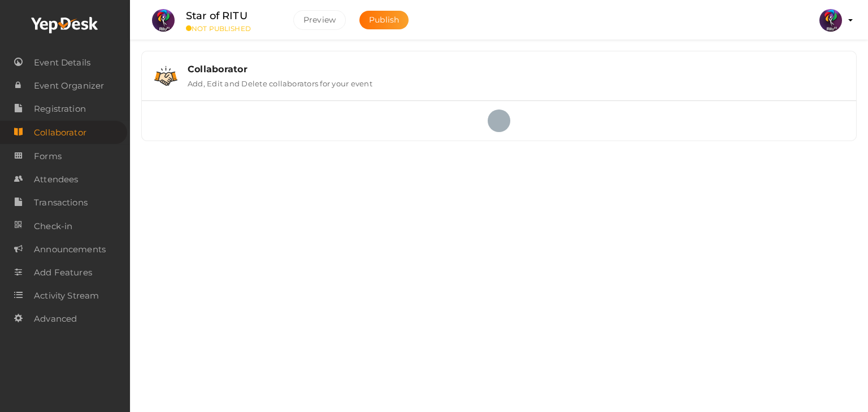
click at [82, 152] on link "Forms" at bounding box center [65, 156] width 130 height 23
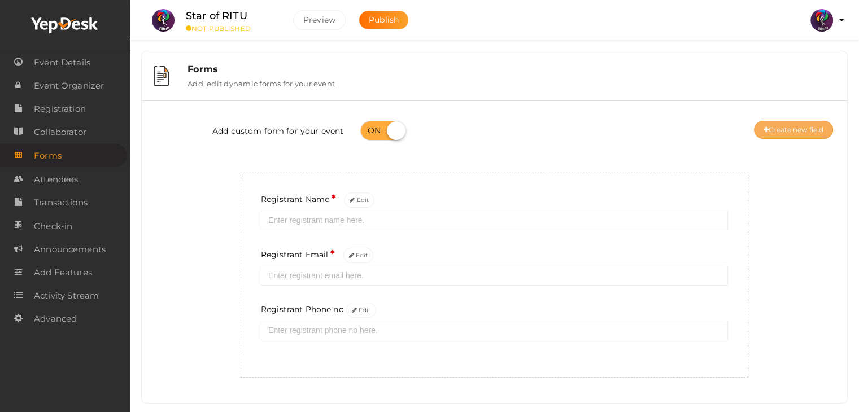
click at [777, 131] on button "Create new field" at bounding box center [793, 130] width 79 height 18
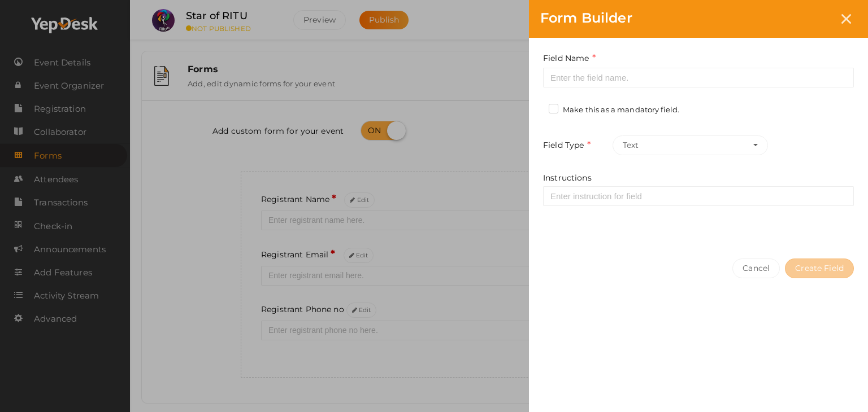
click at [466, 302] on div "Form Builder Field Name Required. Form field name already used. Make this as a …" at bounding box center [434, 206] width 868 height 412
drag, startPoint x: 371, startPoint y: 308, endPoint x: 362, endPoint y: 308, distance: 9.6
click at [370, 308] on div "Form Builder Field Name Required. Form field name already used. Make this as a …" at bounding box center [434, 206] width 868 height 412
click at [362, 308] on div "Form Builder Field Name Required. Form field name already used. Make this as a …" at bounding box center [434, 206] width 868 height 412
drag, startPoint x: 422, startPoint y: 310, endPoint x: 705, endPoint y: 247, distance: 289.9
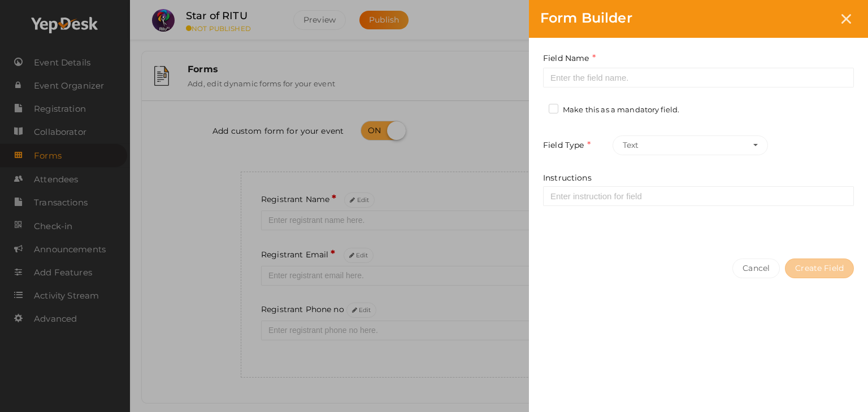
click at [442, 301] on div "Form Builder Field Name Required. Form field name already used. Make this as a …" at bounding box center [434, 206] width 868 height 412
click at [737, 244] on div "Field Name Required. Form field name already used. Make this as a mandatory fie…" at bounding box center [698, 143] width 339 height 210
click at [754, 263] on button "Cancel" at bounding box center [755, 269] width 47 height 20
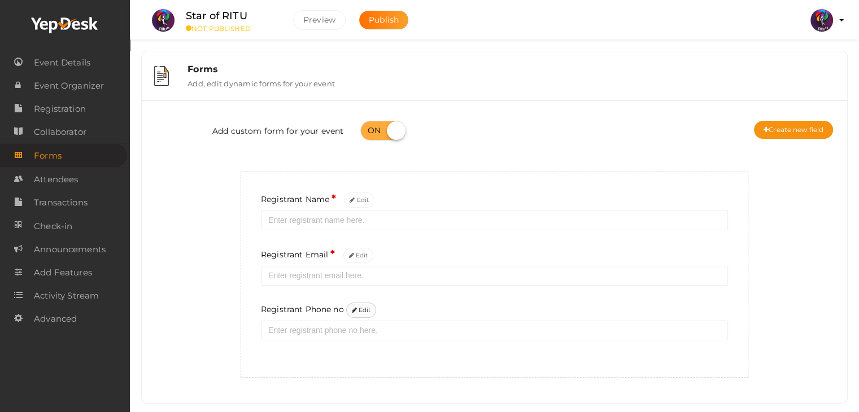
click at [359, 316] on button "Edit" at bounding box center [361, 310] width 31 height 15
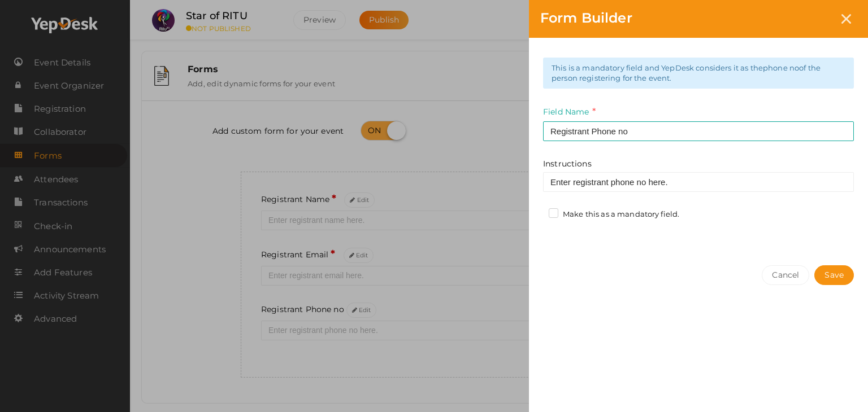
click at [560, 210] on label "Make this as a mandatory field." at bounding box center [614, 214] width 131 height 11
click at [537, 211] on input "Make this as a mandatory field." at bounding box center [537, 211] width 0 height 0
click at [836, 272] on button "Save" at bounding box center [834, 276] width 40 height 20
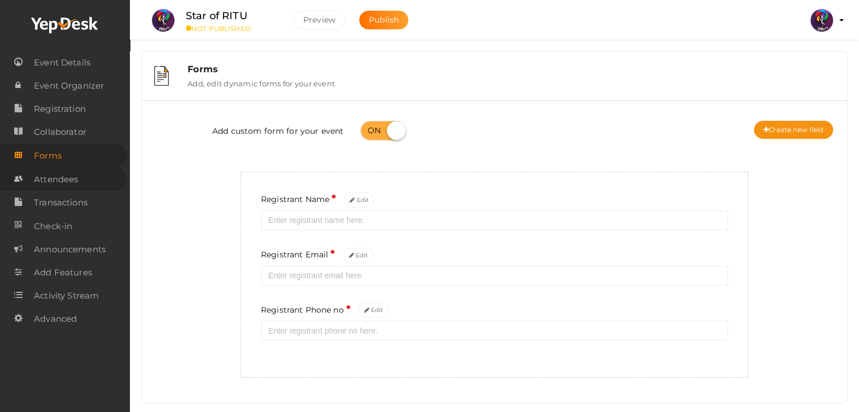
click at [61, 190] on span "Attendees" at bounding box center [56, 179] width 44 height 23
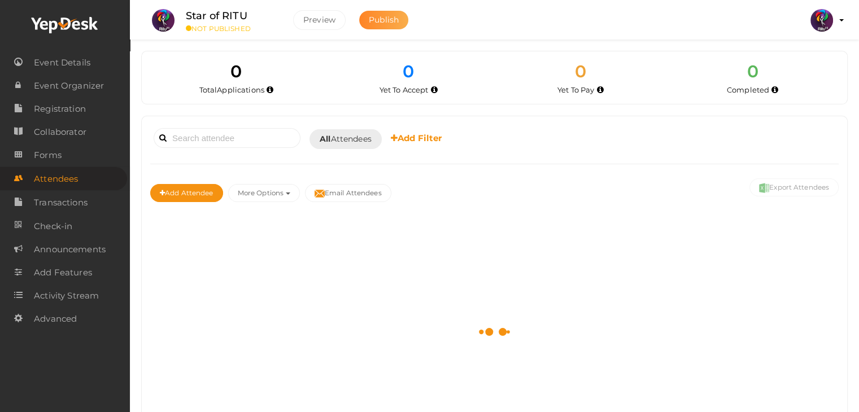
click at [367, 16] on button "Publish" at bounding box center [383, 20] width 49 height 19
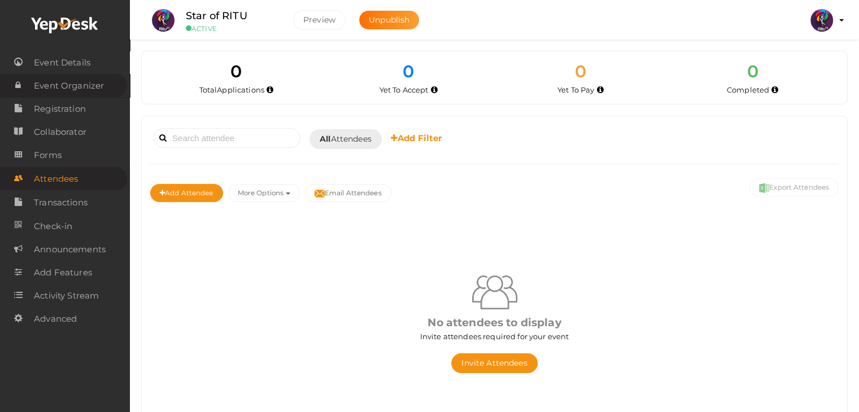
click at [79, 80] on span "Event Organizer" at bounding box center [69, 86] width 70 height 23
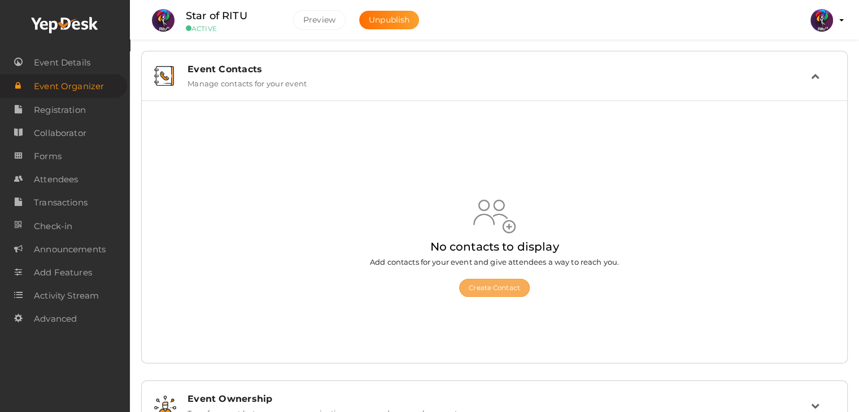
click at [490, 283] on button "Create Contact" at bounding box center [494, 288] width 71 height 18
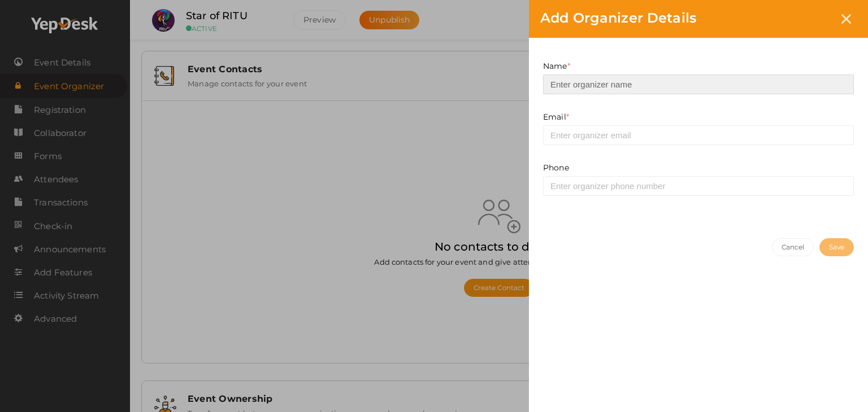
click at [598, 76] on input at bounding box center [698, 85] width 311 height 20
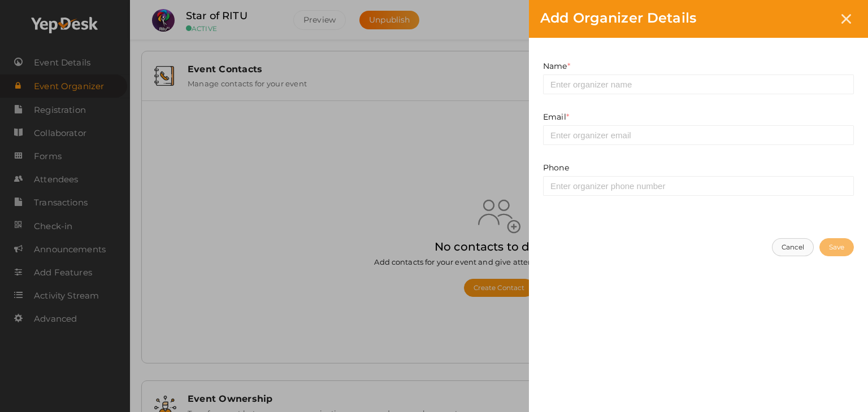
click at [791, 246] on button "Cancel" at bounding box center [793, 247] width 42 height 18
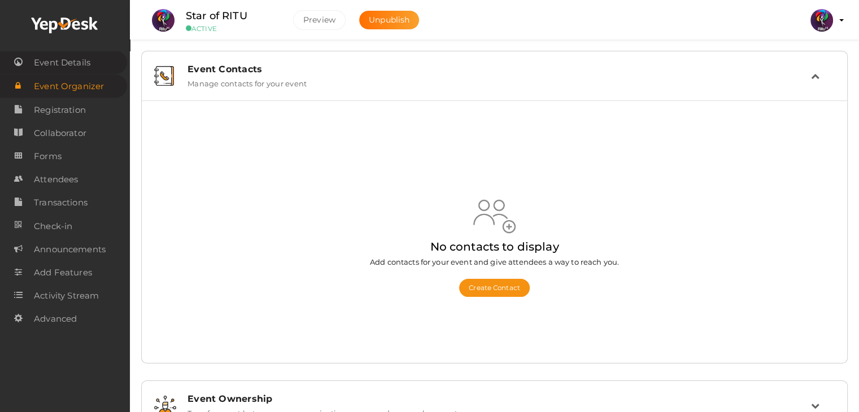
click at [36, 62] on span "Event Details" at bounding box center [62, 62] width 57 height 23
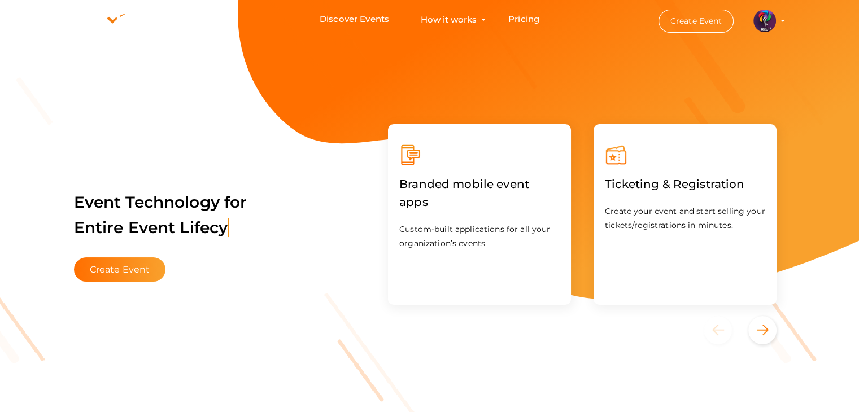
click at [771, 16] on img at bounding box center [765, 21] width 23 height 23
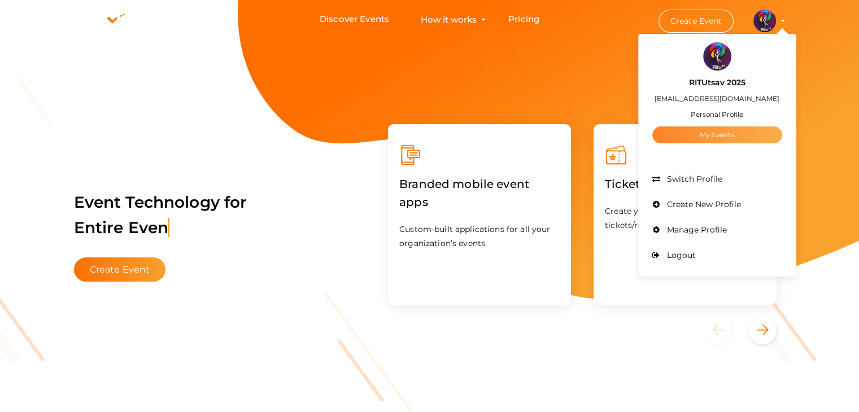
click at [729, 138] on link "My Events" at bounding box center [718, 135] width 130 height 17
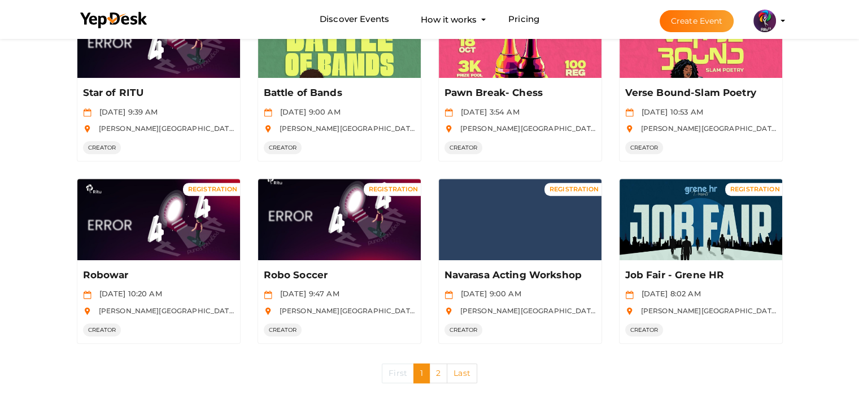
scroll to position [536, 0]
click at [445, 372] on link "2" at bounding box center [438, 374] width 18 height 20
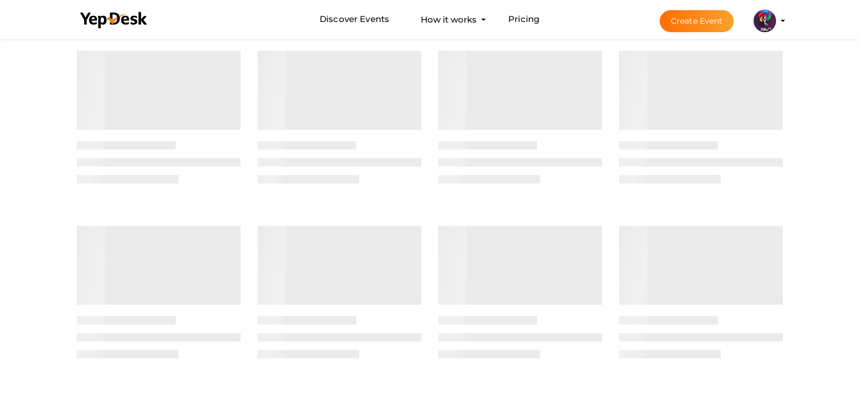
scroll to position [0, 0]
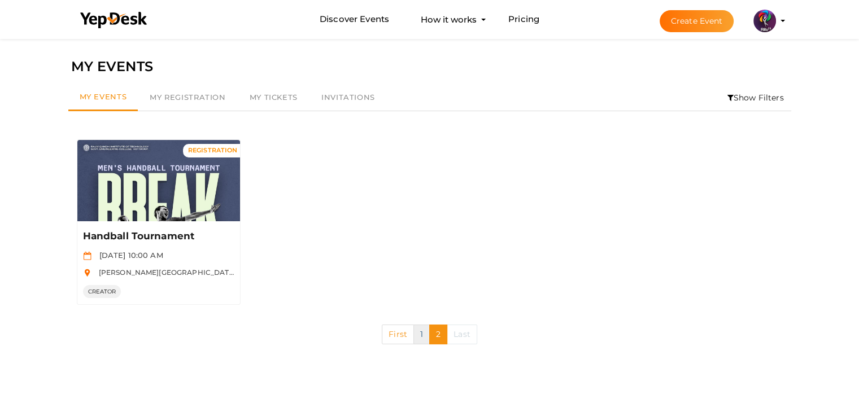
click at [420, 337] on link "1" at bounding box center [422, 335] width 16 height 20
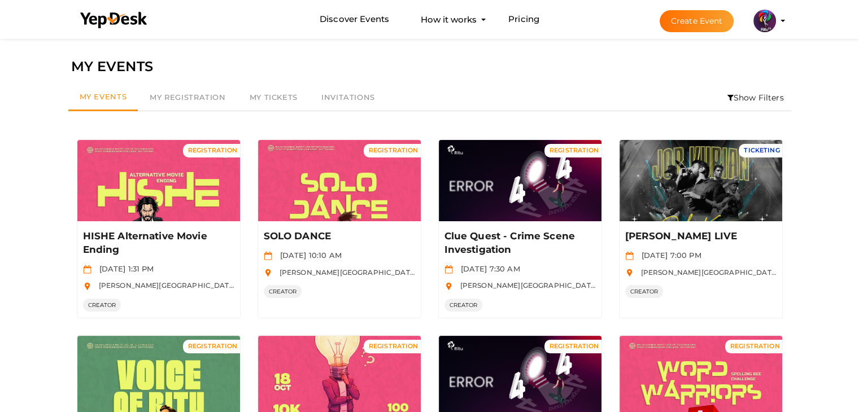
click at [750, 93] on li "Show Filters" at bounding box center [755, 98] width 71 height 26
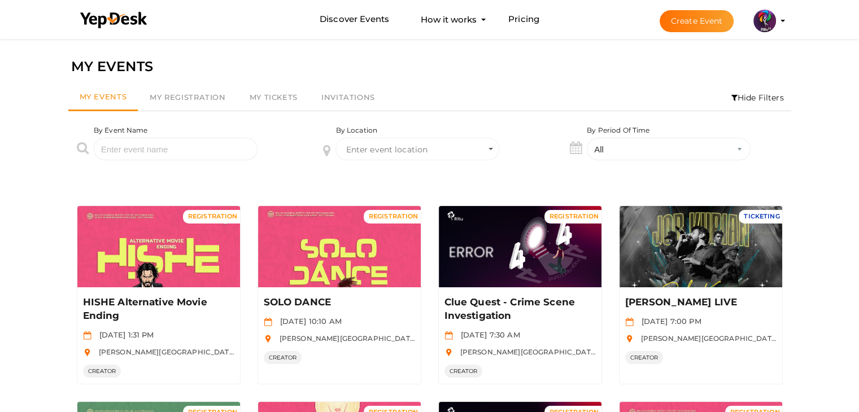
click at [739, 91] on li "Hide Filters" at bounding box center [757, 98] width 67 height 26
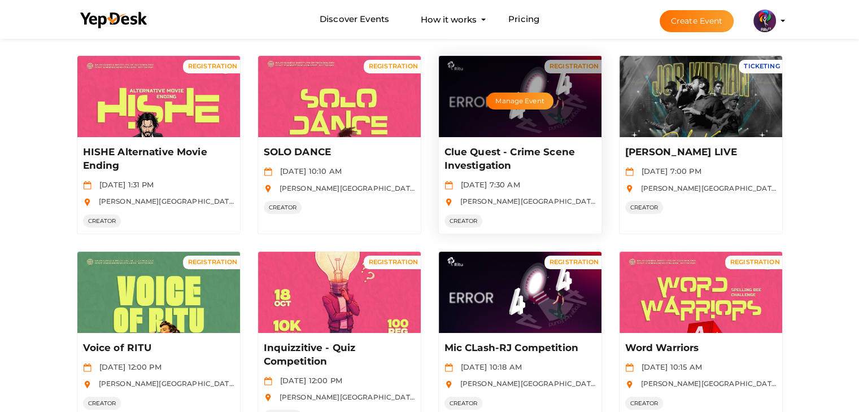
scroll to position [84, 0]
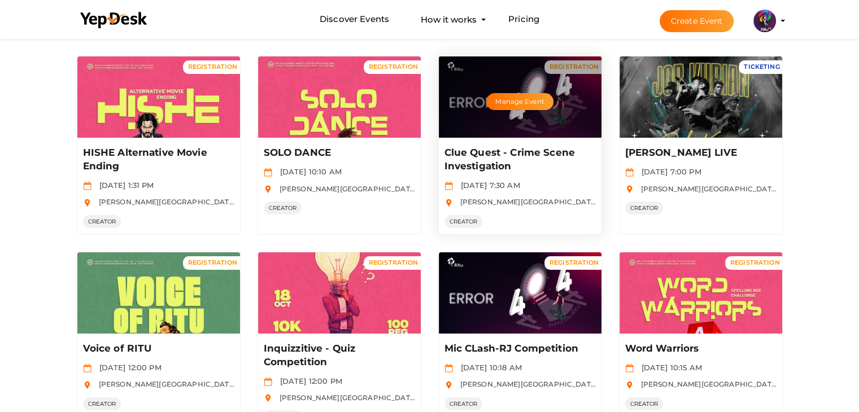
click at [518, 151] on p "Clue Quest - Crime Scene Investigation" at bounding box center [519, 159] width 149 height 27
click at [509, 160] on p "Clue Quest - Crime Scene Investigation" at bounding box center [519, 159] width 149 height 27
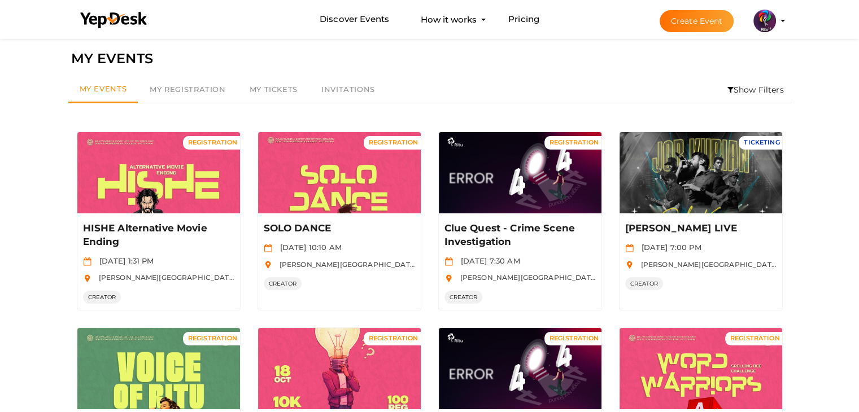
scroll to position [0, 0]
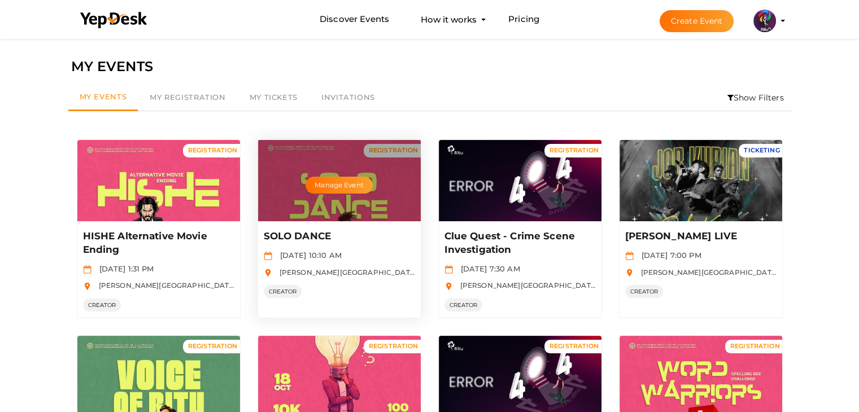
click at [368, 150] on div "Manage Event" at bounding box center [339, 180] width 163 height 81
